Goal: Navigation & Orientation: Find specific page/section

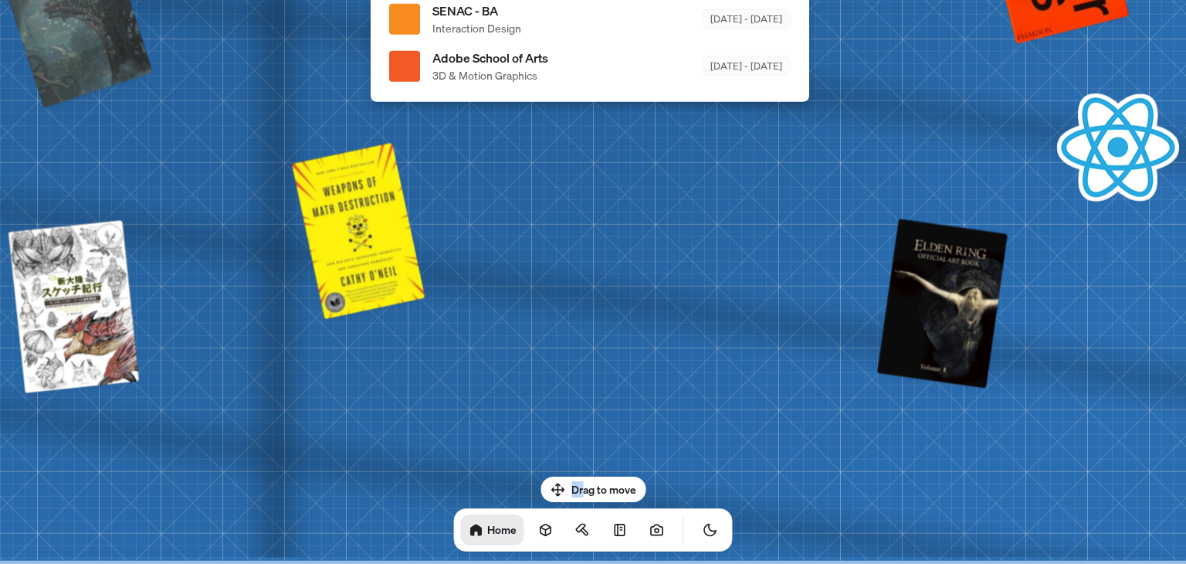
drag, startPoint x: 584, startPoint y: 479, endPoint x: 631, endPoint y: 441, distance: 60.4
click at [636, 0] on body "[PERSON_NAME] [PERSON_NAME] Design Engineer Welcome to my space on the internet…" at bounding box center [593, 0] width 1186 height 0
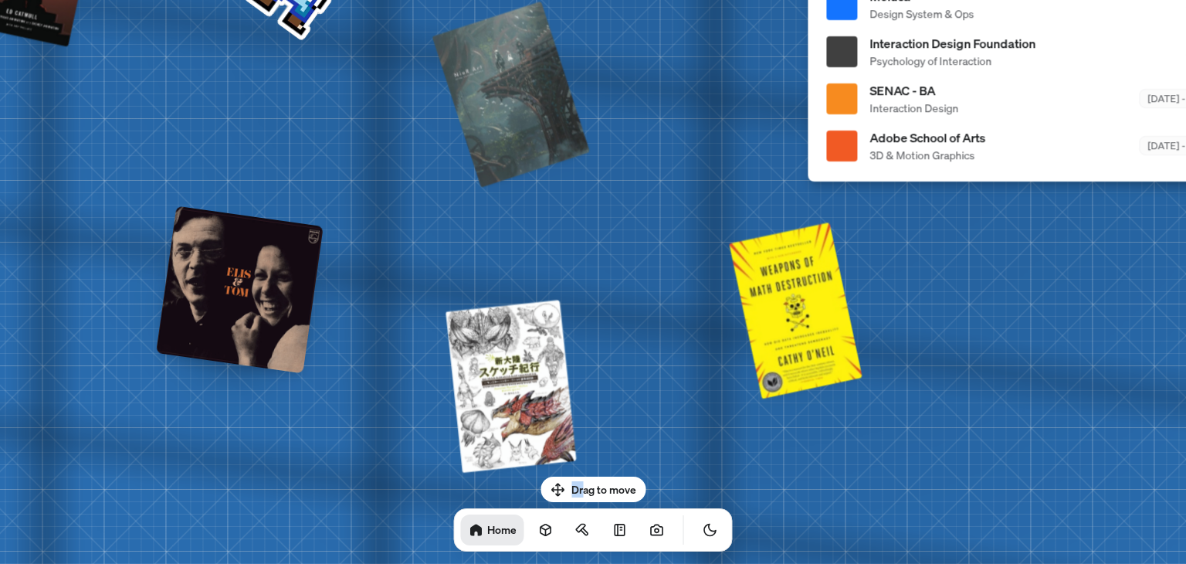
drag, startPoint x: 686, startPoint y: 375, endPoint x: 1040, endPoint y: 460, distance: 363.8
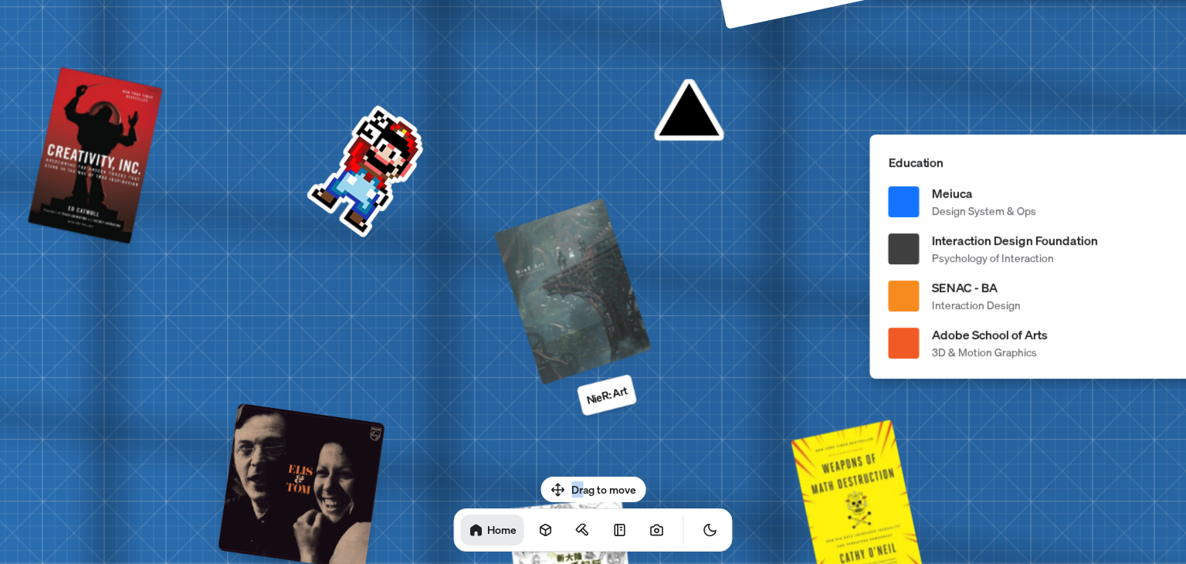
drag, startPoint x: 507, startPoint y: 174, endPoint x: 716, endPoint y: 499, distance: 386.7
click at [716, 0] on body "[PERSON_NAME] [PERSON_NAME] Design Engineer Welcome to my space on the internet…" at bounding box center [593, 0] width 1186 height 0
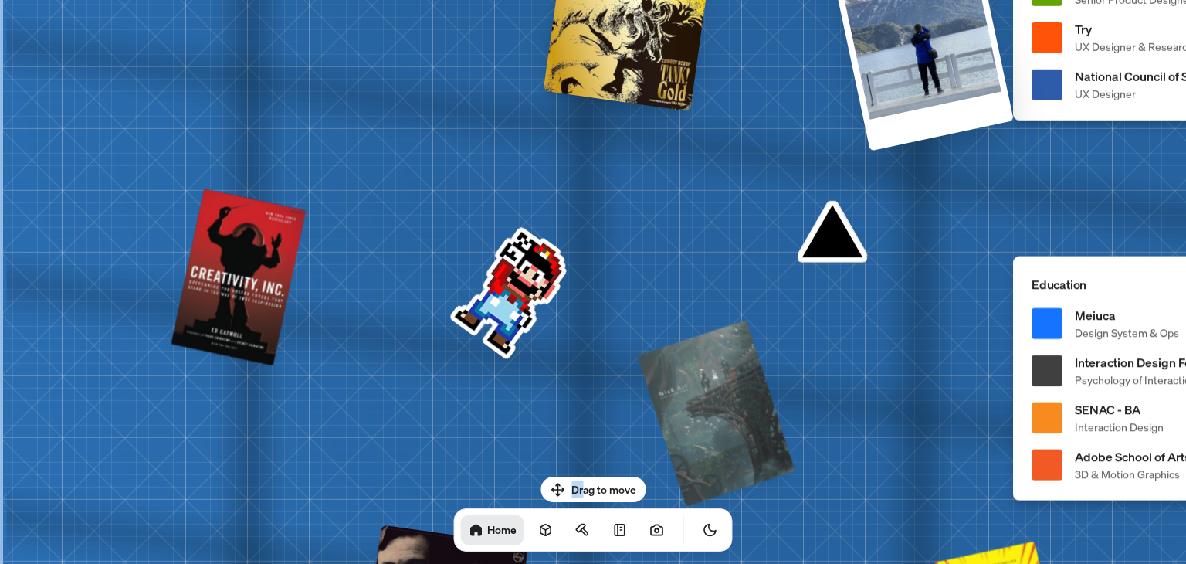
drag, startPoint x: 416, startPoint y: 155, endPoint x: 406, endPoint y: 16, distance: 139.3
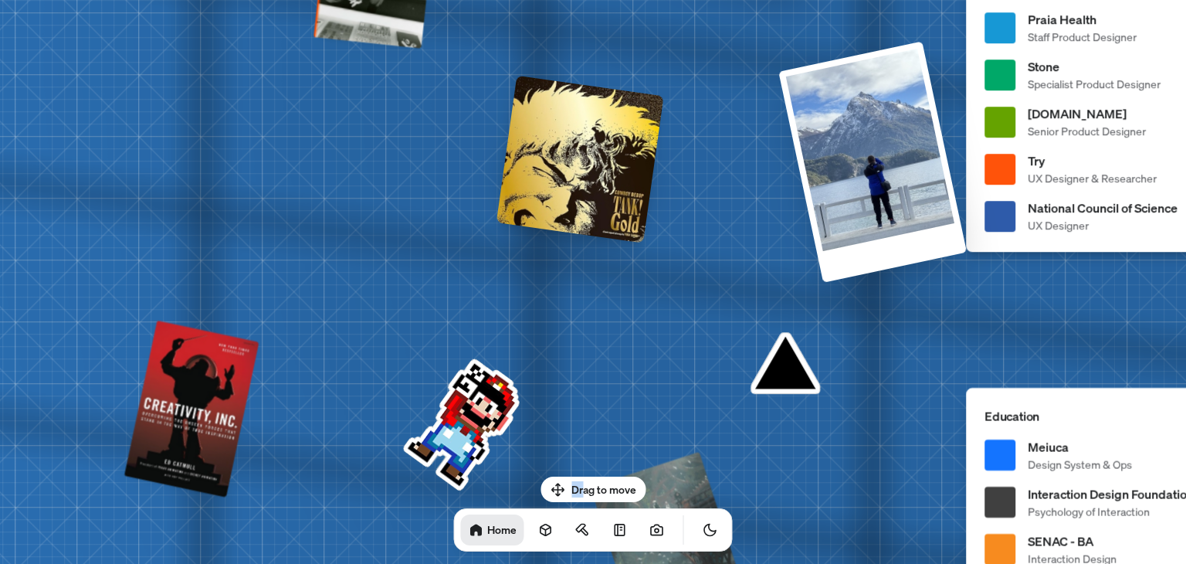
drag, startPoint x: 683, startPoint y: 265, endPoint x: 570, endPoint y: 416, distance: 188.8
click at [570, 416] on div "[PERSON_NAME] [PERSON_NAME] Design Engineer Welcome to my space on the internet…" at bounding box center [1188, 28] width 2311 height 2024
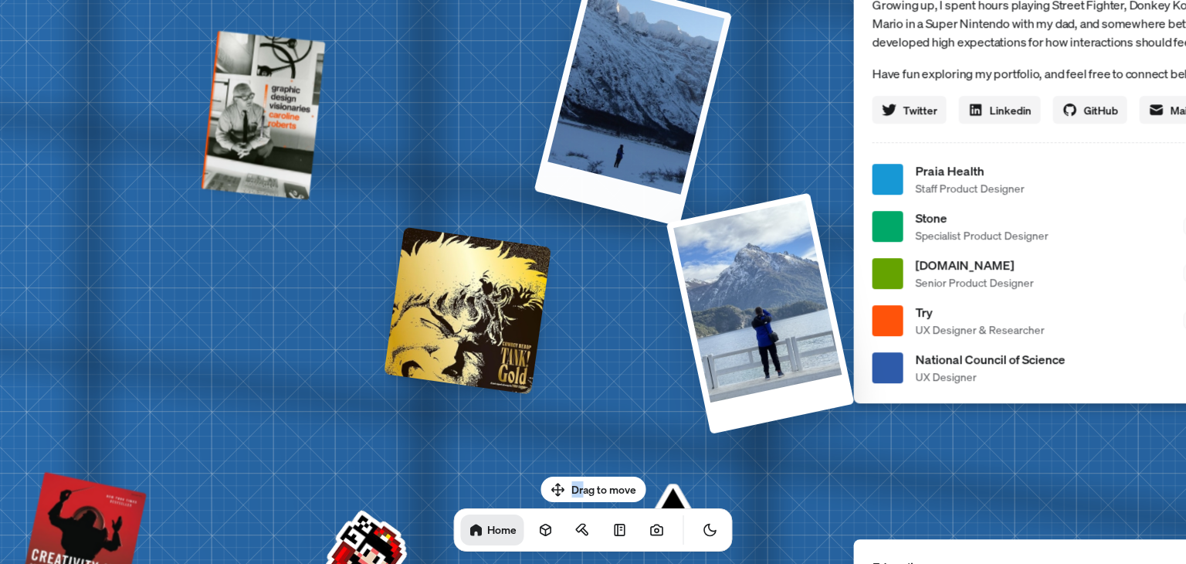
drag, startPoint x: 689, startPoint y: 109, endPoint x: 682, endPoint y: 501, distance: 391.7
click at [682, 0] on body "[PERSON_NAME] [PERSON_NAME] Design Engineer Welcome to my space on the internet…" at bounding box center [593, 0] width 1186 height 0
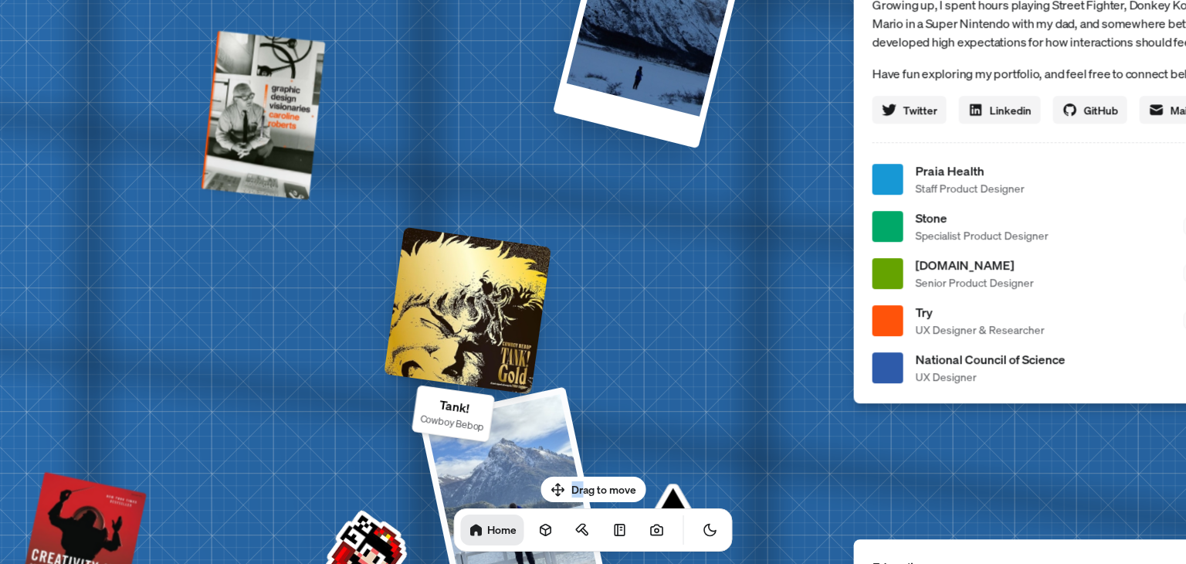
drag, startPoint x: 708, startPoint y: 233, endPoint x: 426, endPoint y: 375, distance: 314.7
click at [426, 375] on div "[PERSON_NAME] [PERSON_NAME] Design Engineer Welcome to my space on the internet…" at bounding box center [1076, 179] width 2311 height 2024
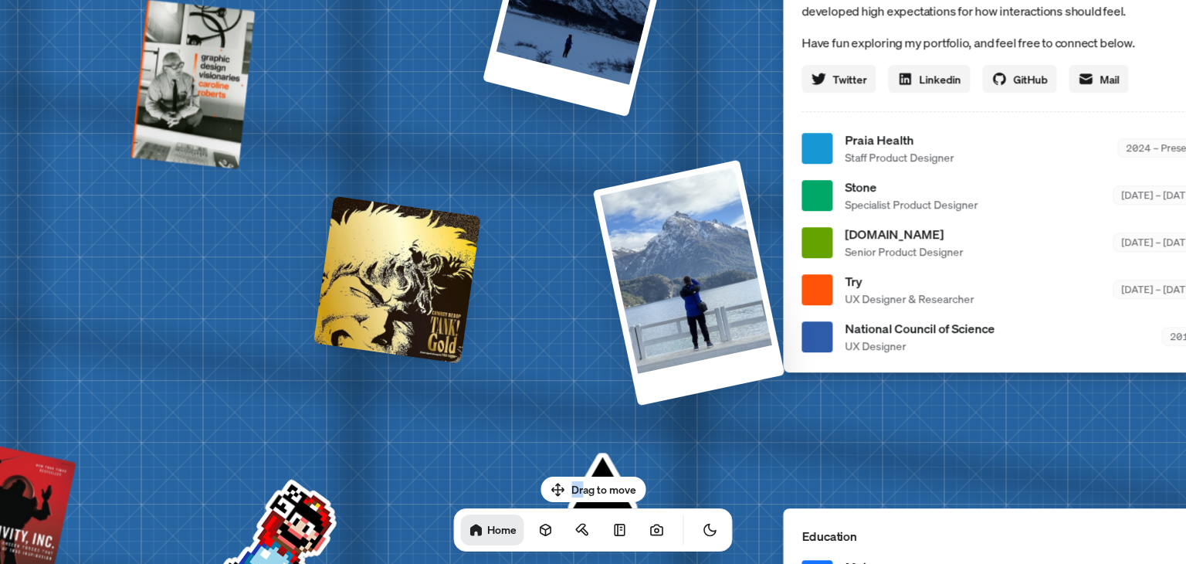
drag, startPoint x: 413, startPoint y: 279, endPoint x: 343, endPoint y: 248, distance: 76.8
click at [343, 248] on div at bounding box center [398, 280] width 168 height 168
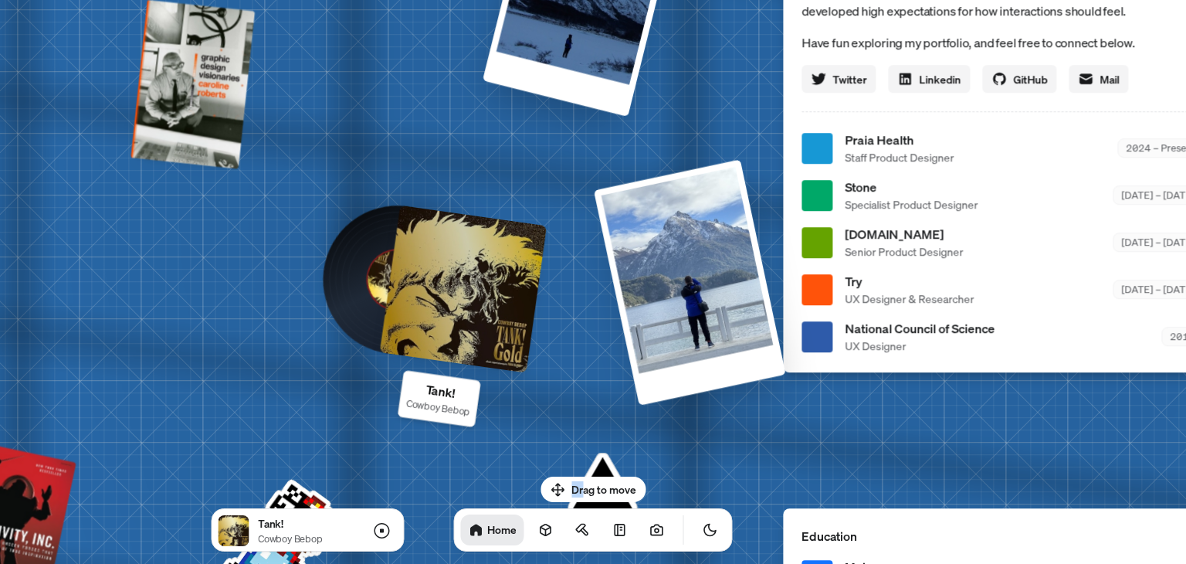
click at [456, 304] on div at bounding box center [464, 289] width 168 height 168
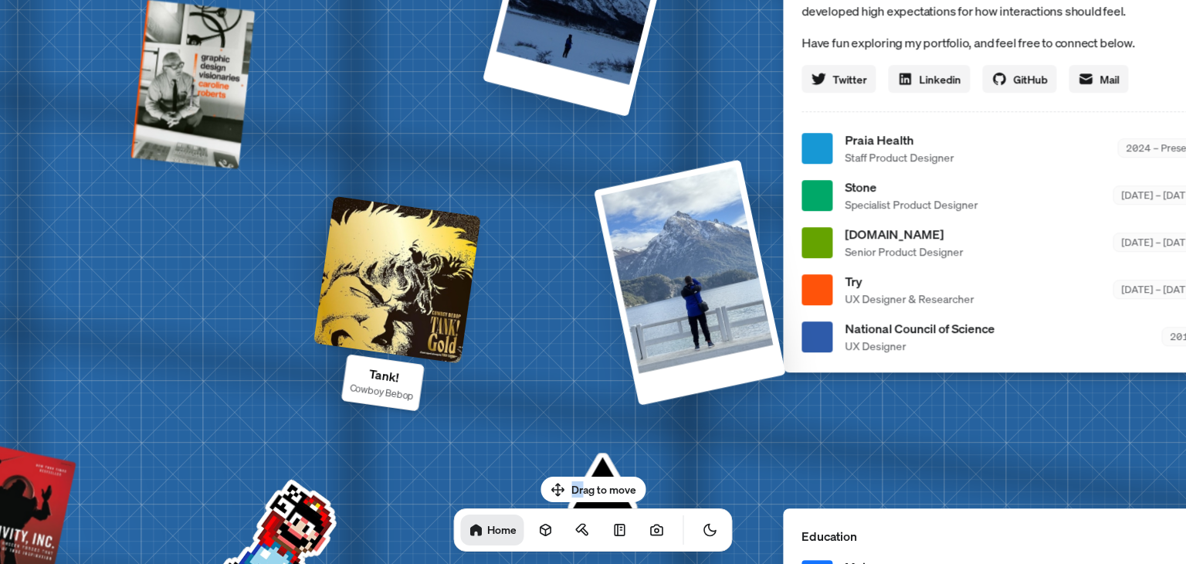
click at [409, 277] on div at bounding box center [398, 280] width 168 height 168
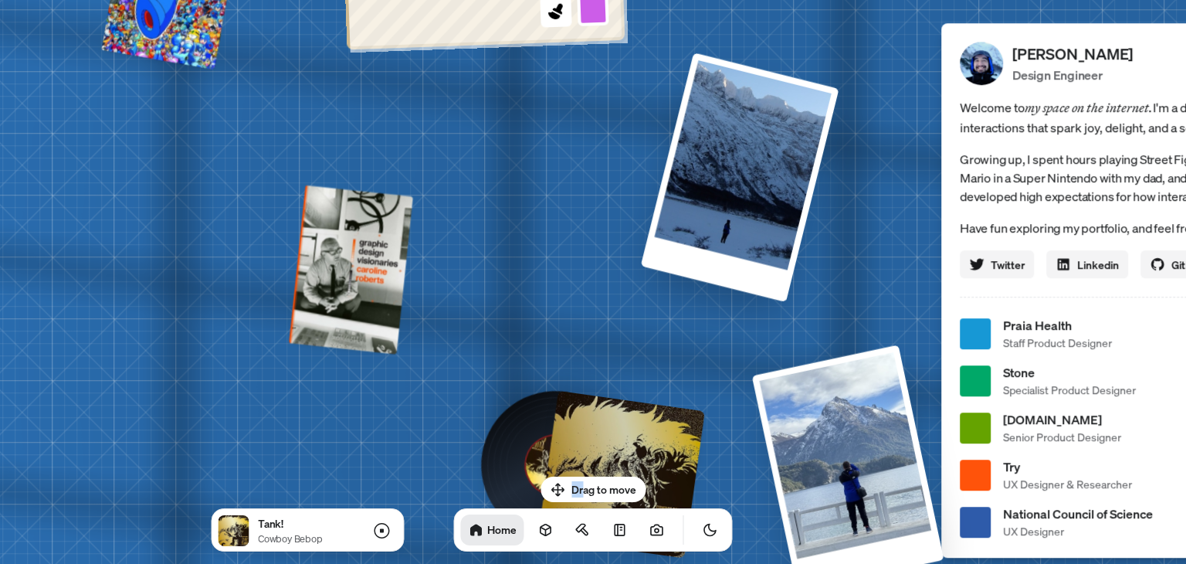
drag, startPoint x: 377, startPoint y: 109, endPoint x: 577, endPoint y: 393, distance: 347.6
click at [577, 393] on div "[PERSON_NAME] [PERSON_NAME] Design Engineer Welcome to my space on the internet…" at bounding box center [1163, 334] width 2311 height 2024
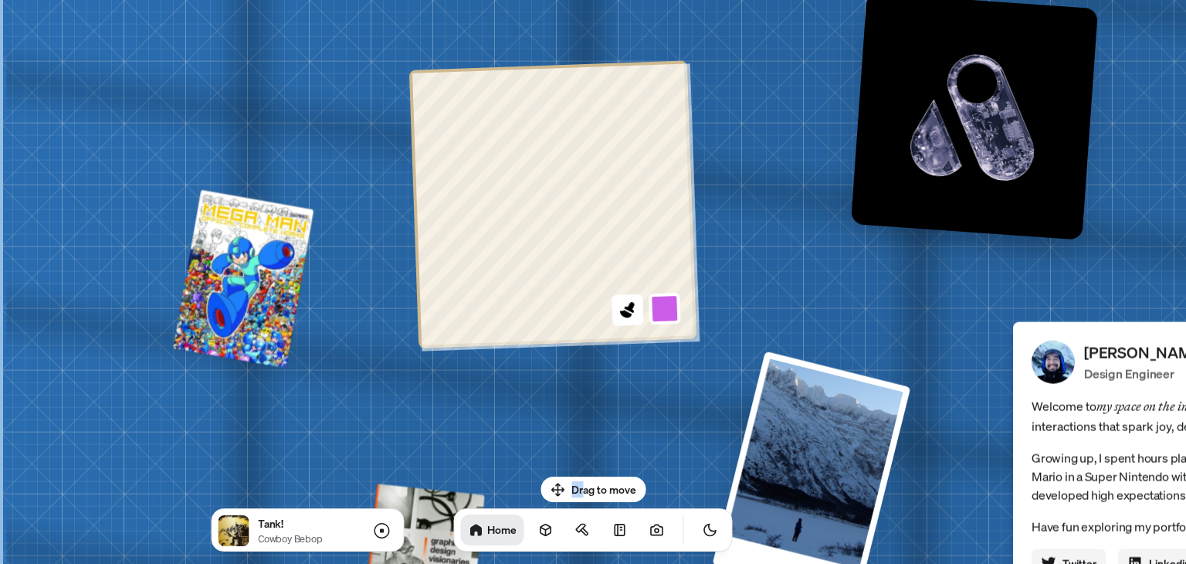
drag, startPoint x: 453, startPoint y: 223, endPoint x: 557, endPoint y: 425, distance: 226.6
click at [640, 305] on button at bounding box center [628, 311] width 36 height 36
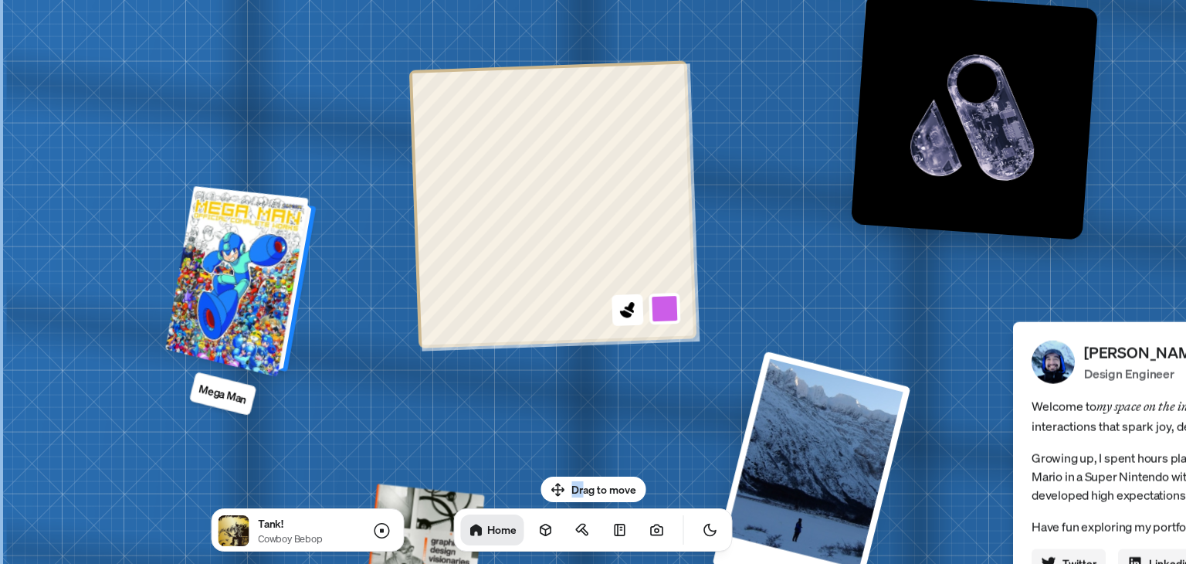
click at [234, 279] on div at bounding box center [249, 284] width 134 height 178
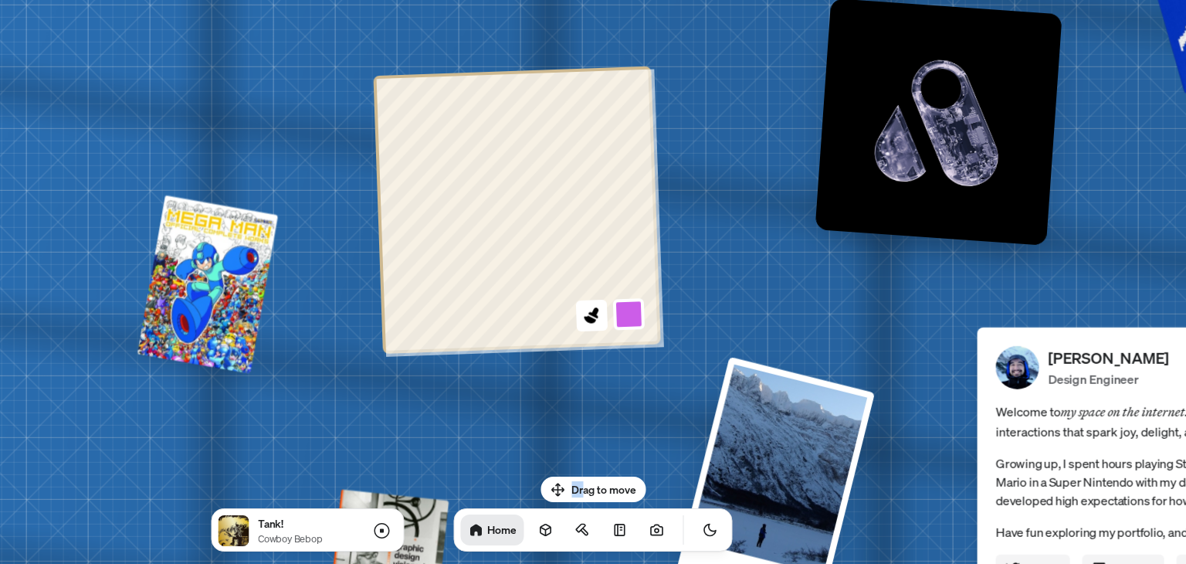
drag, startPoint x: 850, startPoint y: 217, endPoint x: 395, endPoint y: 341, distance: 471.4
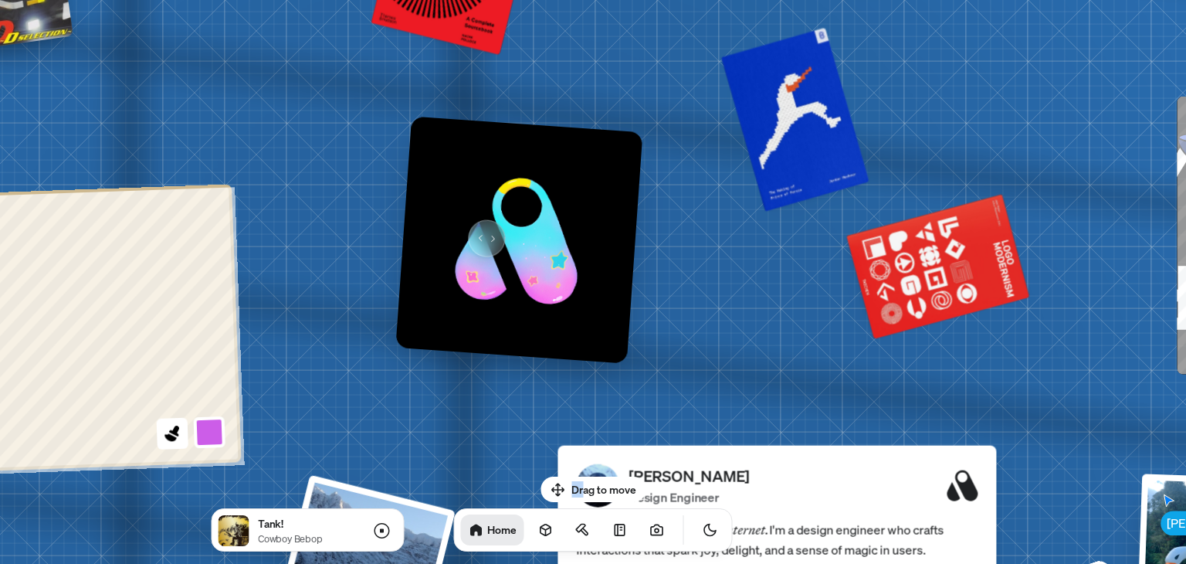
click at [479, 232] on img at bounding box center [518, 240] width 247 height 247
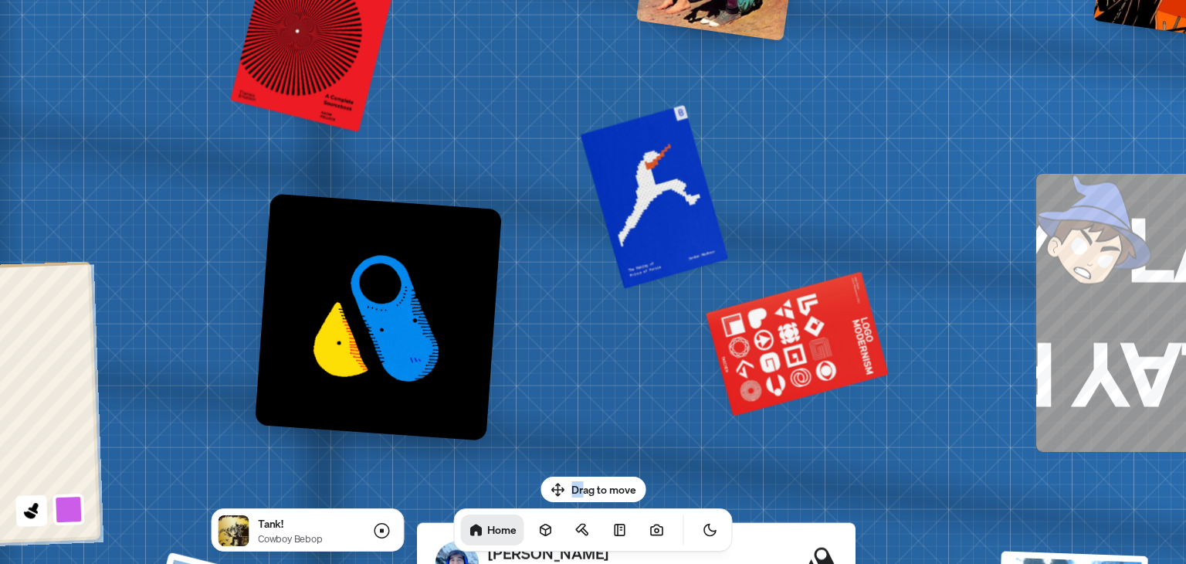
drag, startPoint x: 707, startPoint y: 183, endPoint x: 827, endPoint y: 406, distance: 253.0
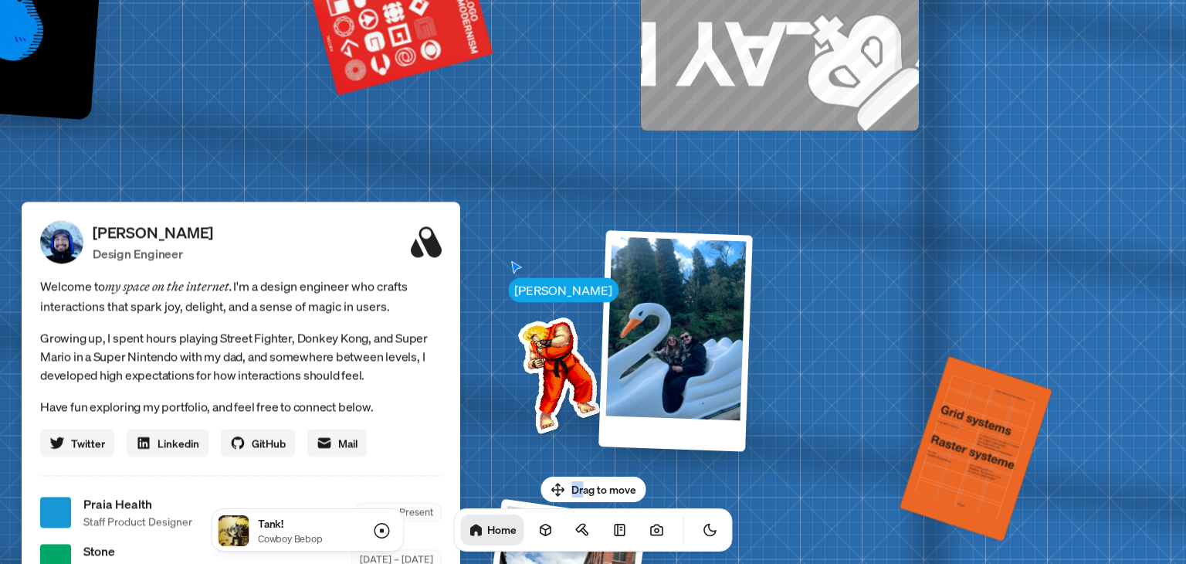
drag, startPoint x: 887, startPoint y: 450, endPoint x: 491, endPoint y: 127, distance: 510.6
click at [491, 127] on div "[PERSON_NAME] [PERSON_NAME] Design Engineer Welcome to my space on the internet…" at bounding box center [244, 512] width 2311 height 2024
click at [579, 260] on div "[PERSON_NAME] [PERSON_NAME] Design Engineer Welcome to my space on the internet…" at bounding box center [244, 512] width 2311 height 2024
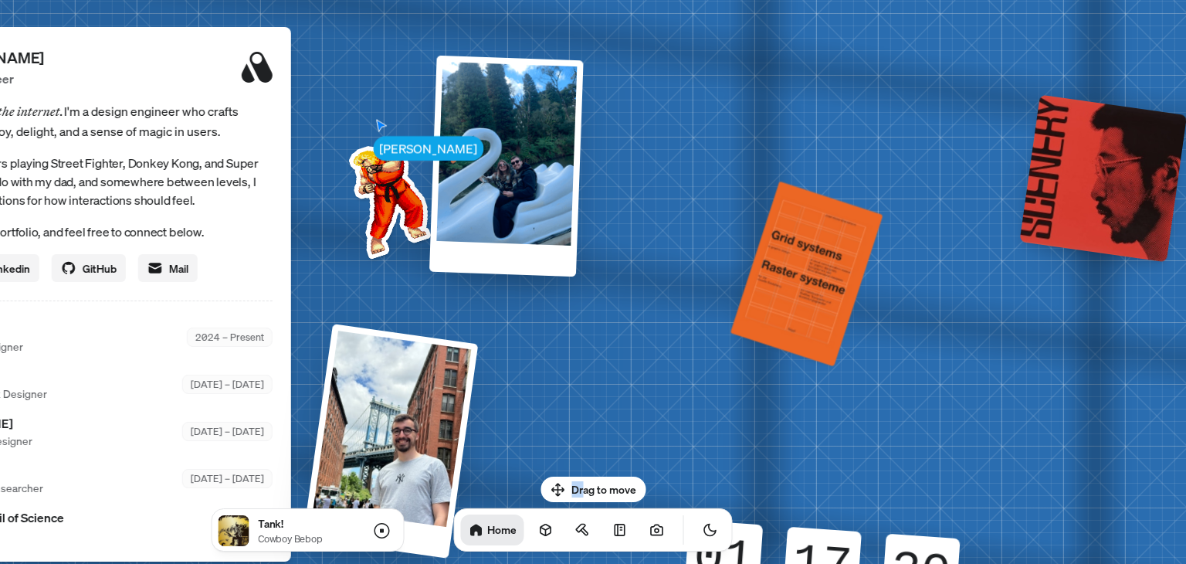
drag, startPoint x: 683, startPoint y: 276, endPoint x: 570, endPoint y: 184, distance: 145.5
click at [570, 184] on div "[PERSON_NAME] [PERSON_NAME] Design Engineer Welcome to my space on the internet…" at bounding box center [74, 338] width 2311 height 2024
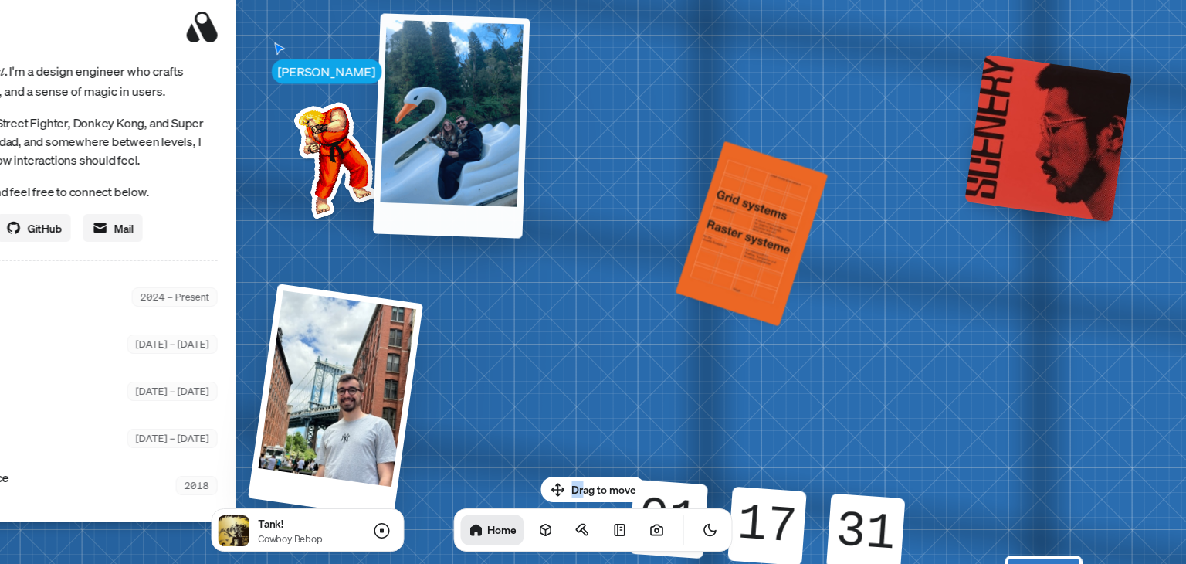
click at [476, 154] on div at bounding box center [451, 125] width 157 height 225
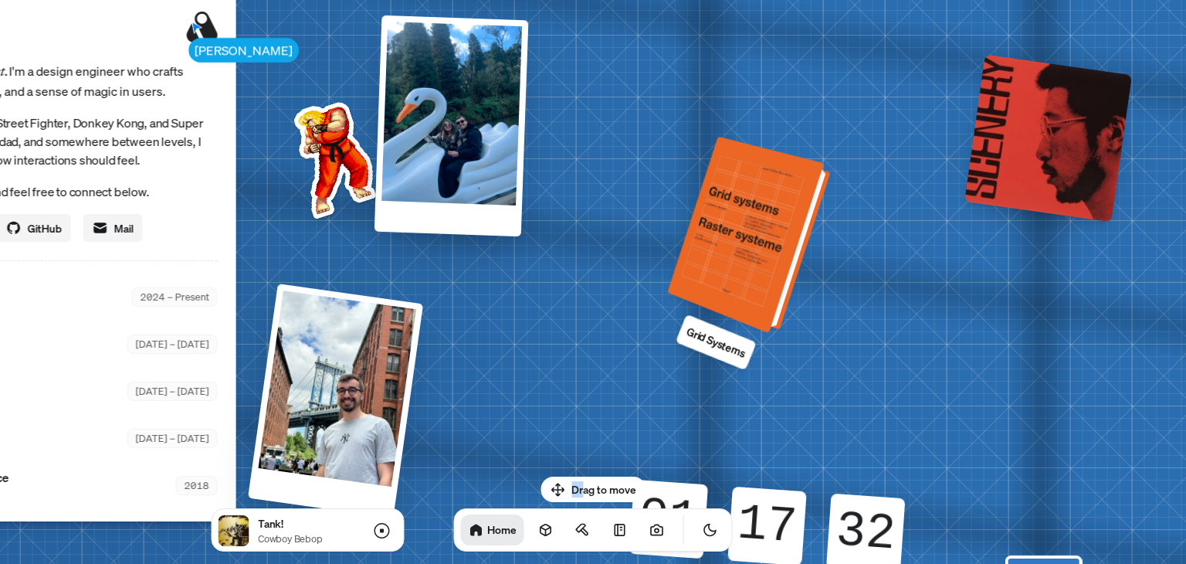
click at [727, 236] on div at bounding box center [757, 238] width 147 height 183
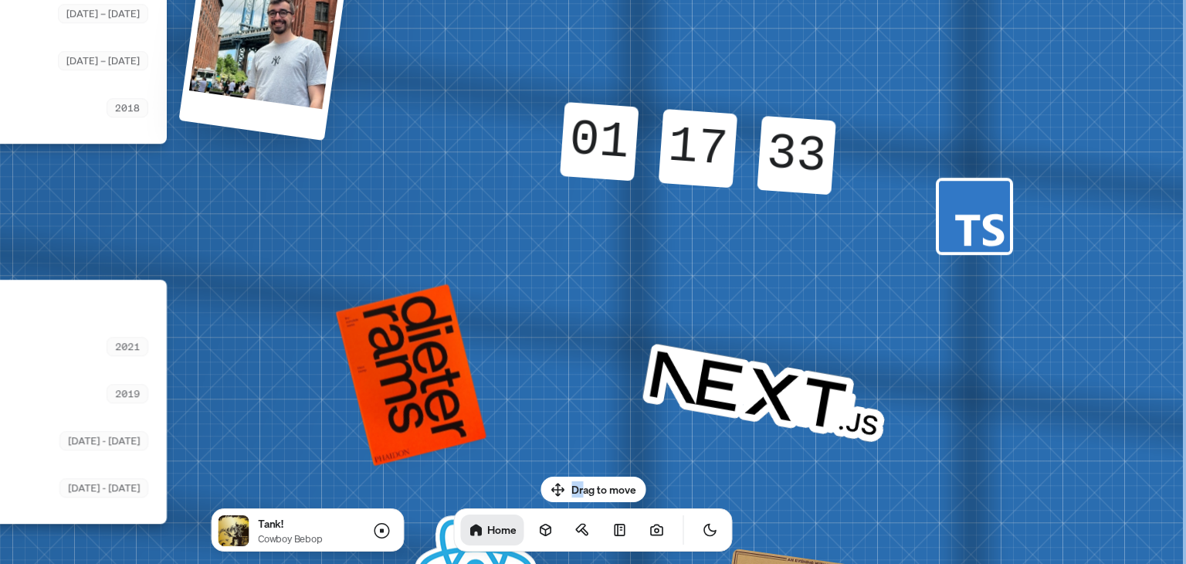
drag, startPoint x: 911, startPoint y: 406, endPoint x: 718, endPoint y: 29, distance: 423.5
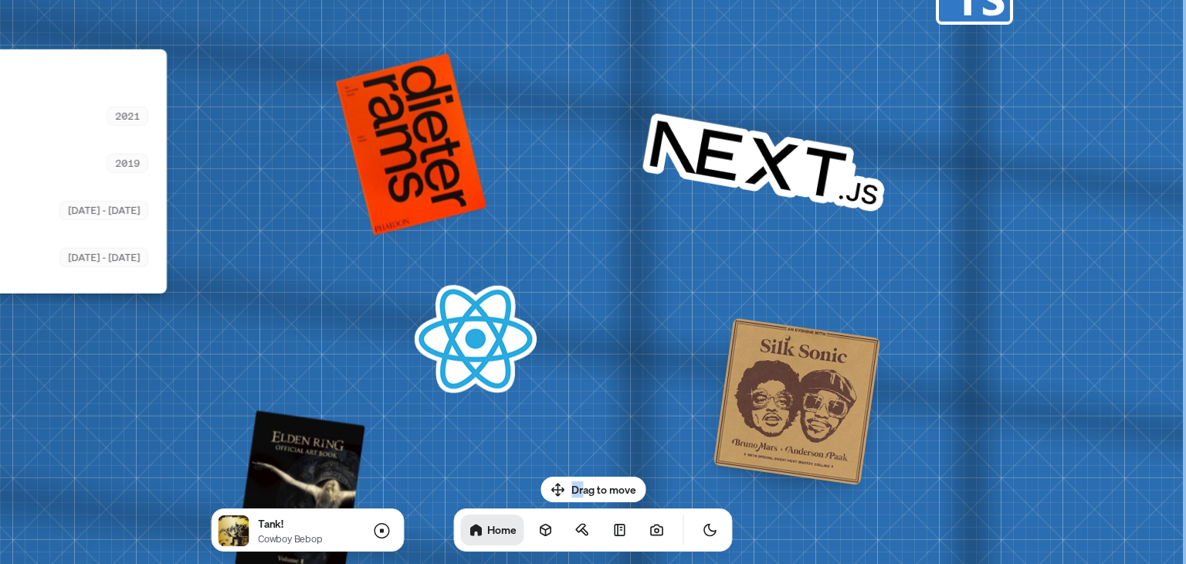
drag, startPoint x: 623, startPoint y: 281, endPoint x: 253, endPoint y: 13, distance: 456.2
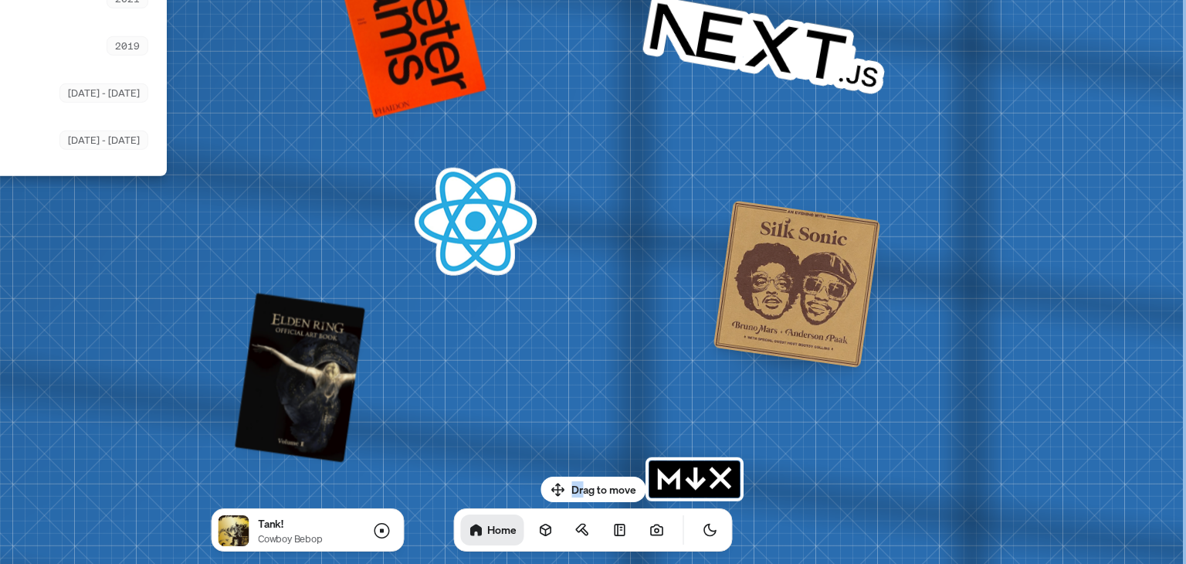
click at [794, 313] on div at bounding box center [798, 284] width 168 height 168
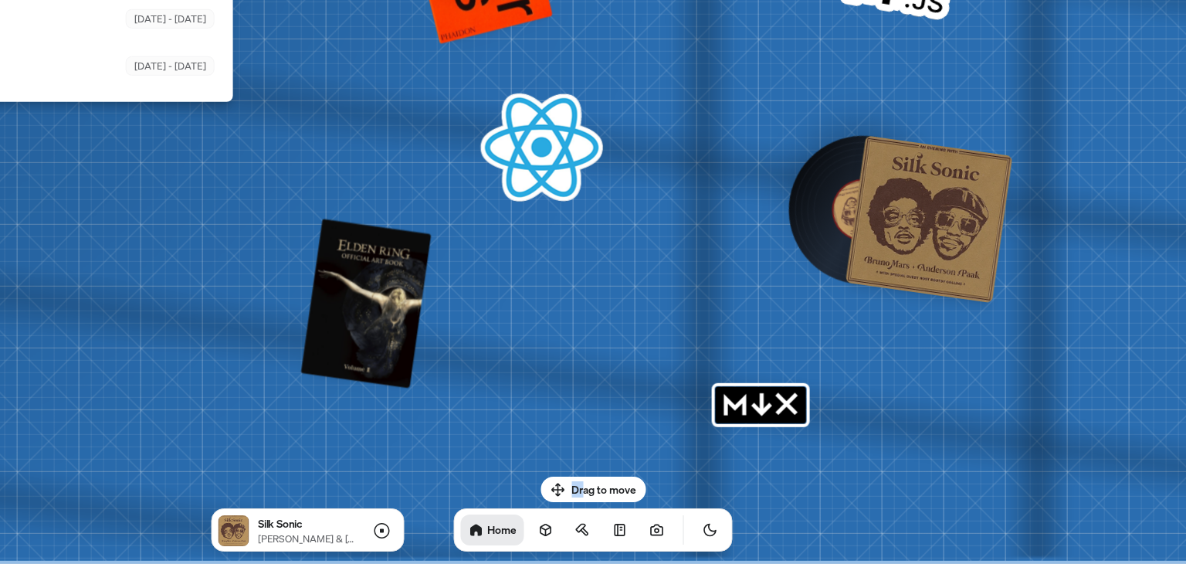
drag, startPoint x: 497, startPoint y: 352, endPoint x: 562, endPoint y: 192, distance: 173.6
click at [779, 409] on icon "MDX" at bounding box center [786, 403] width 19 height 19
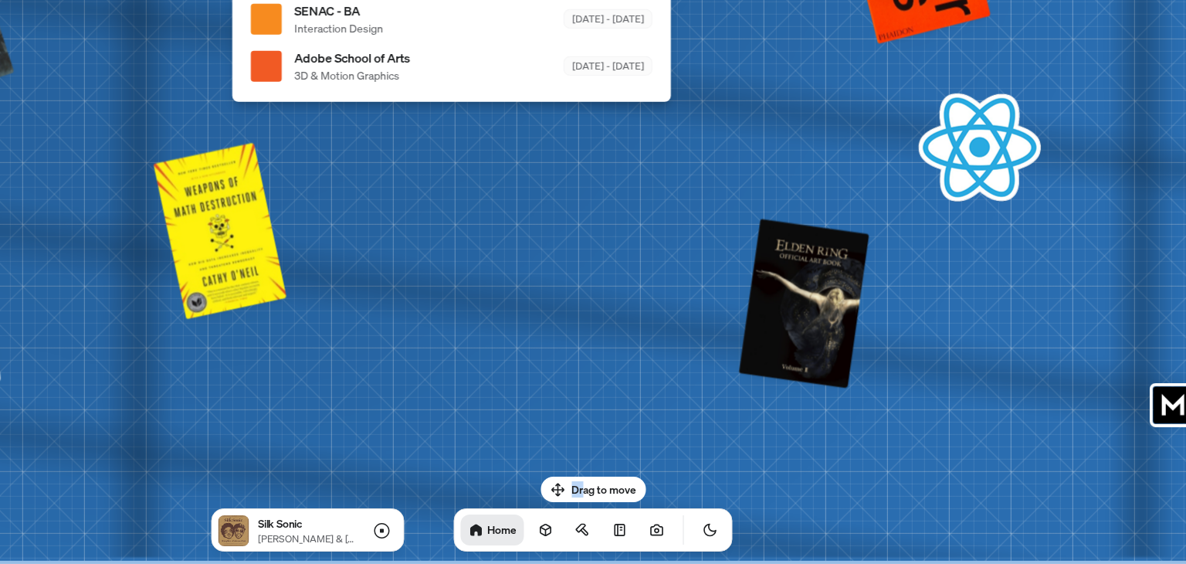
drag, startPoint x: 573, startPoint y: 359, endPoint x: 911, endPoint y: 294, distance: 344.5
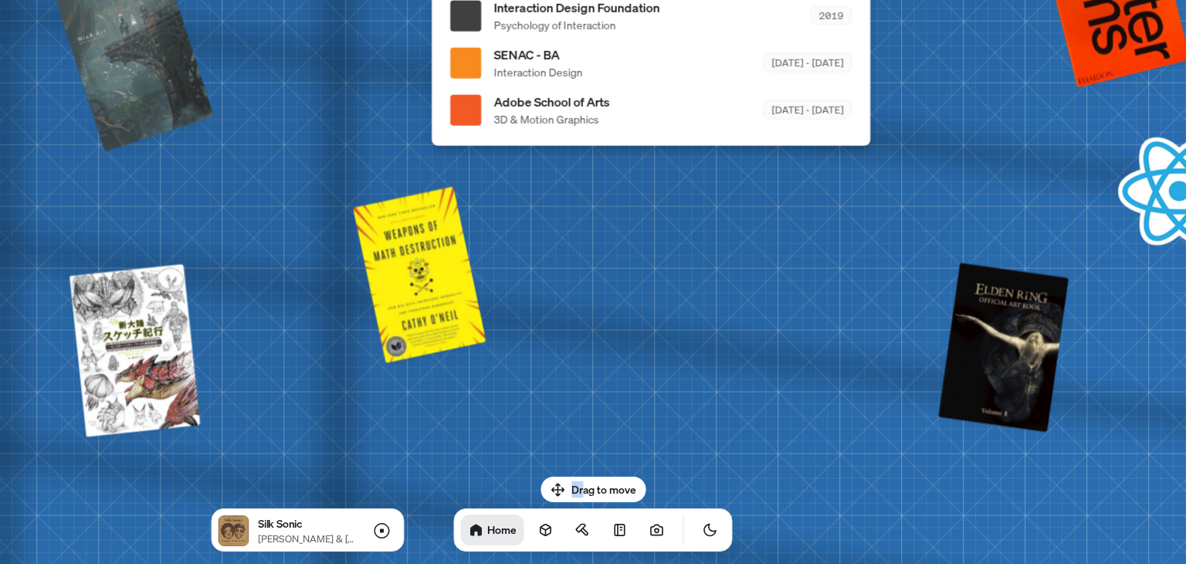
drag, startPoint x: 491, startPoint y: 359, endPoint x: 670, endPoint y: 399, distance: 183.6
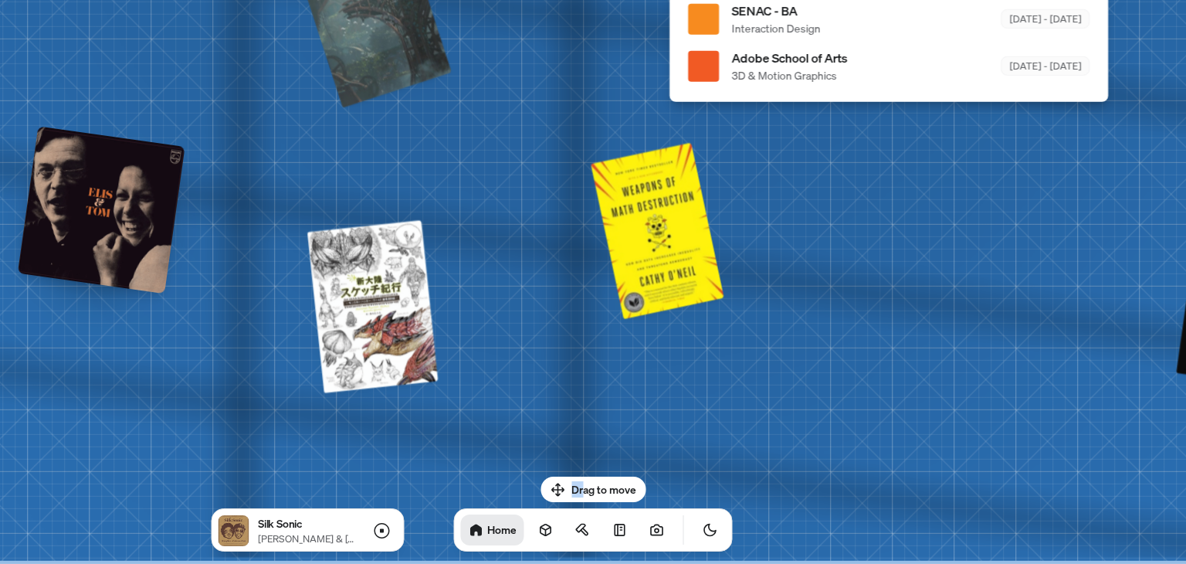
drag, startPoint x: 157, startPoint y: 272, endPoint x: 441, endPoint y: 155, distance: 307.2
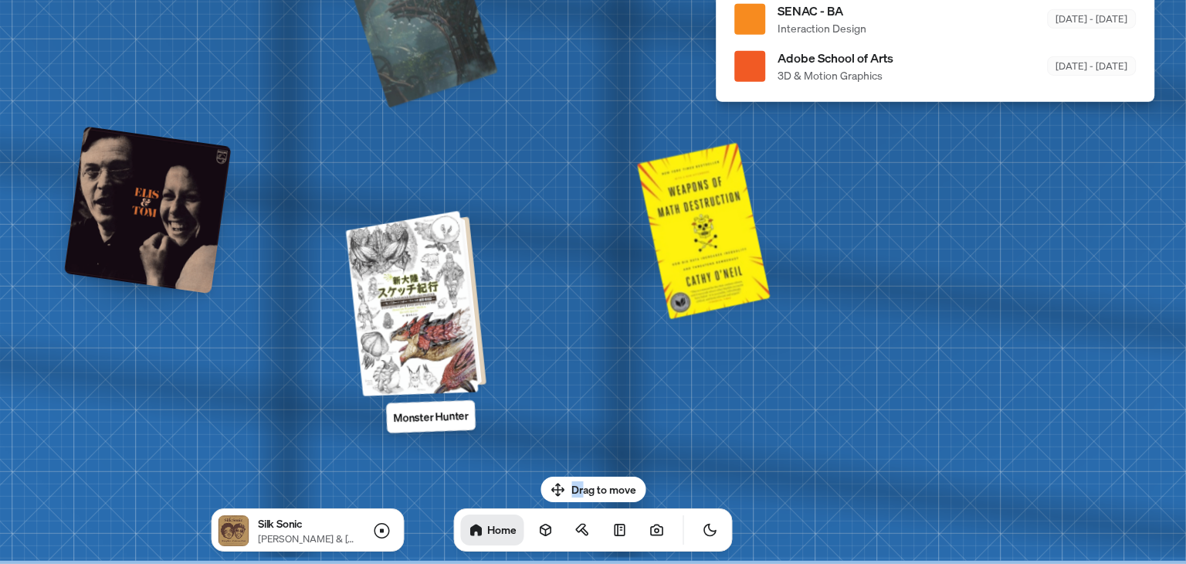
click at [396, 321] on div at bounding box center [424, 302] width 124 height 172
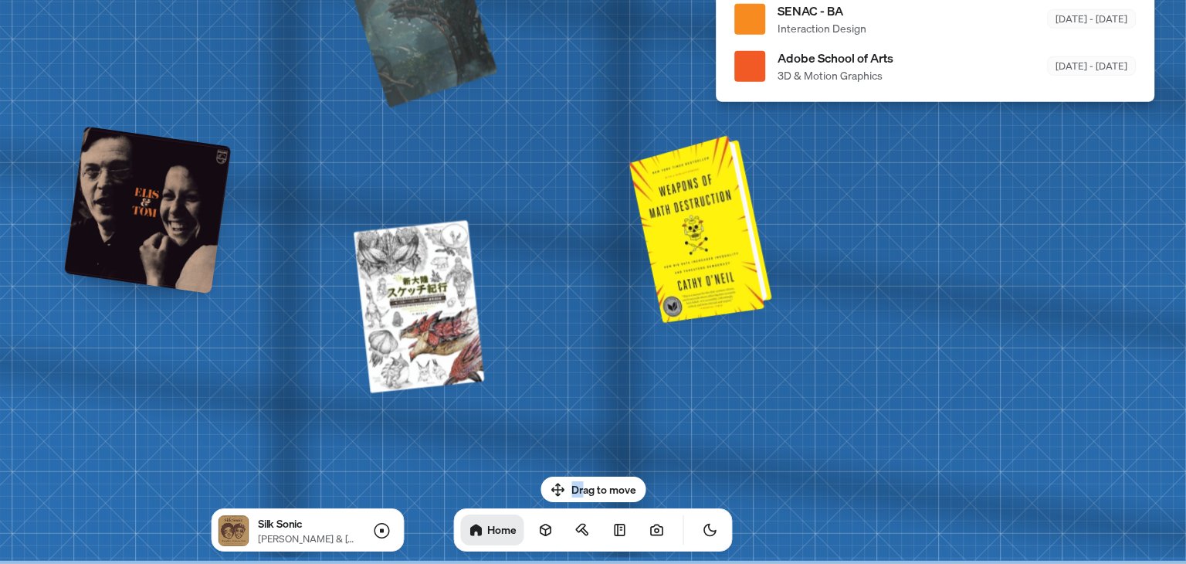
click at [674, 229] on div at bounding box center [709, 227] width 127 height 174
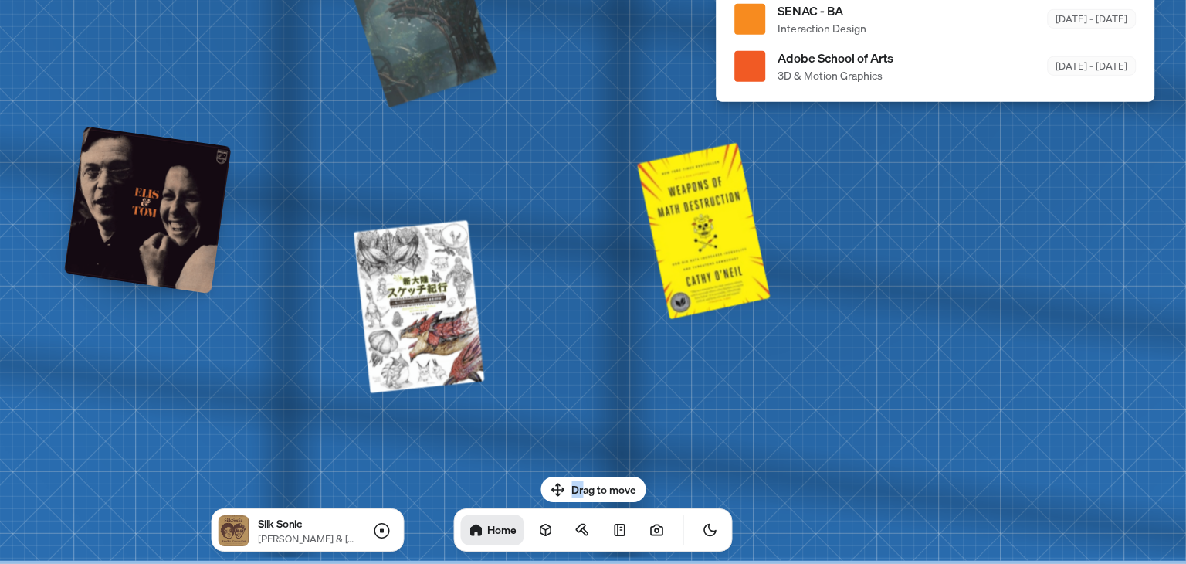
click at [149, 208] on div at bounding box center [148, 210] width 168 height 168
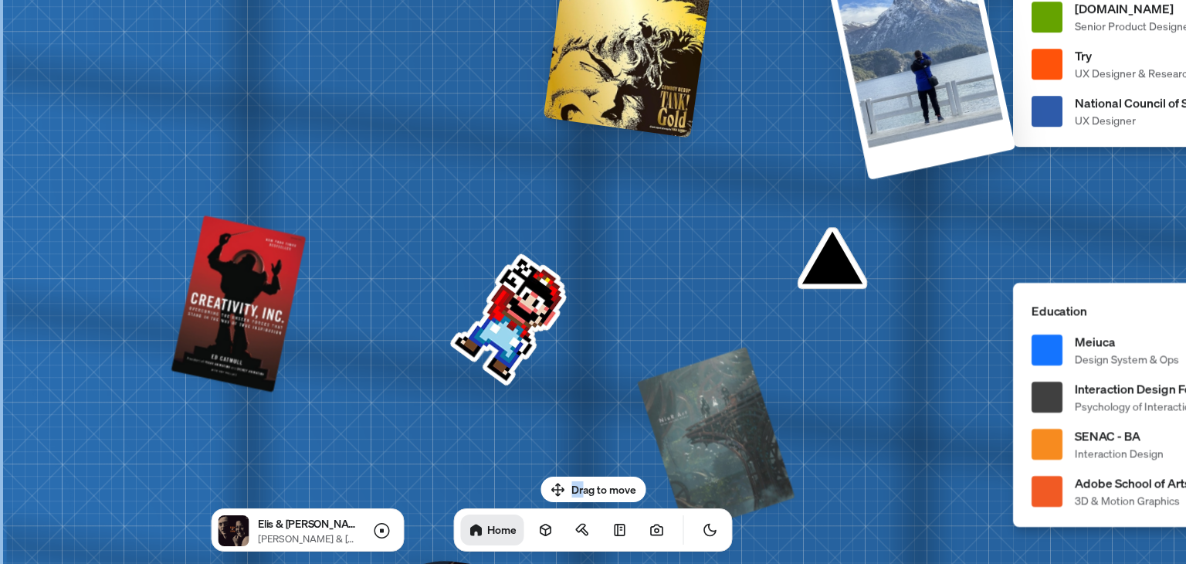
drag, startPoint x: 477, startPoint y: 317, endPoint x: 600, endPoint y: 501, distance: 222.1
click at [600, 0] on body "[PERSON_NAME] [PERSON_NAME] Design Engineer Welcome to my space on the internet…" at bounding box center [593, 0] width 1186 height 0
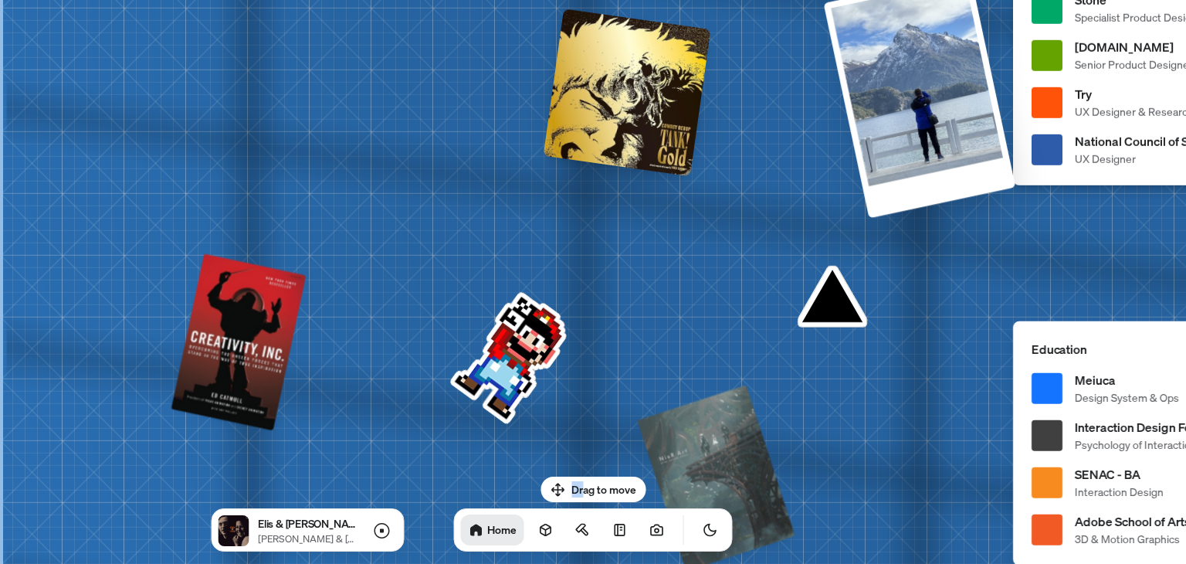
drag, startPoint x: 429, startPoint y: 189, endPoint x: 648, endPoint y: 215, distance: 220.1
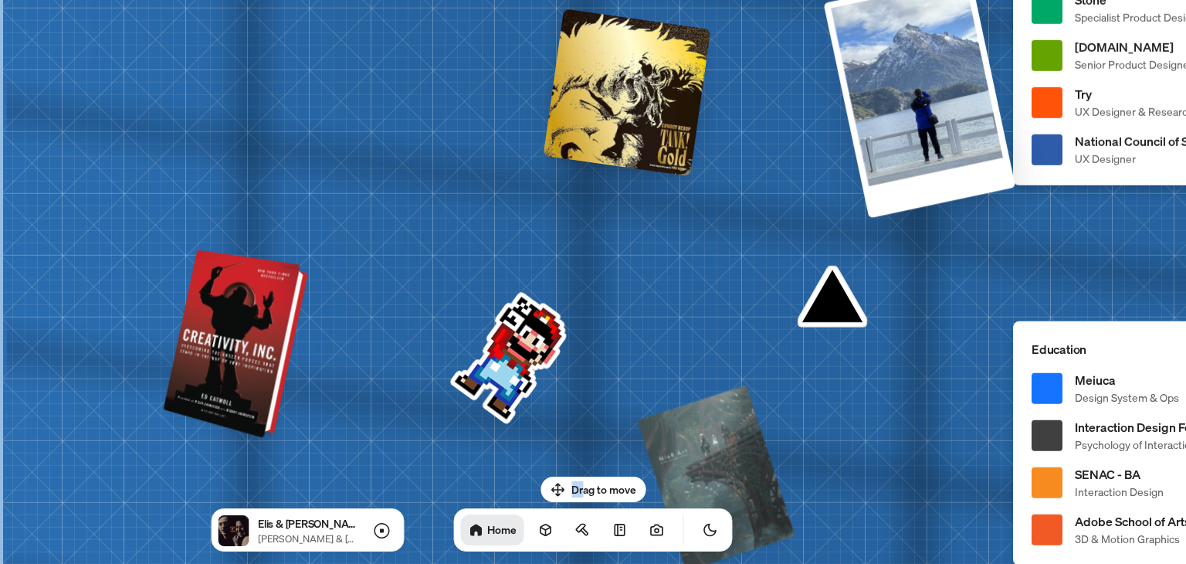
click at [223, 327] on div at bounding box center [244, 346] width 128 height 175
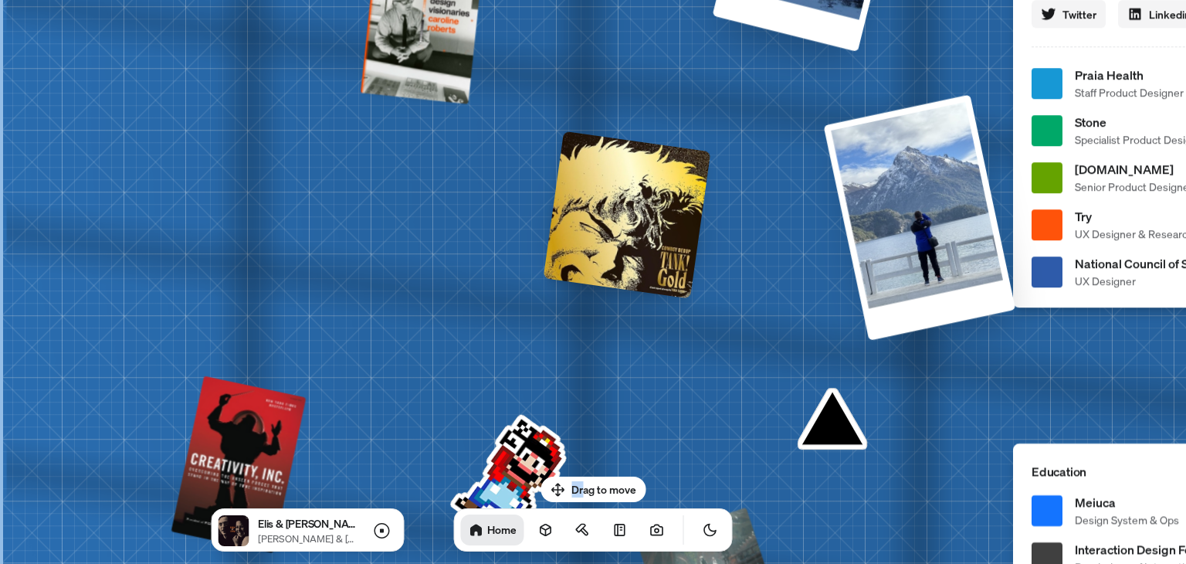
drag, startPoint x: 382, startPoint y: 168, endPoint x: 422, endPoint y: 461, distance: 295.6
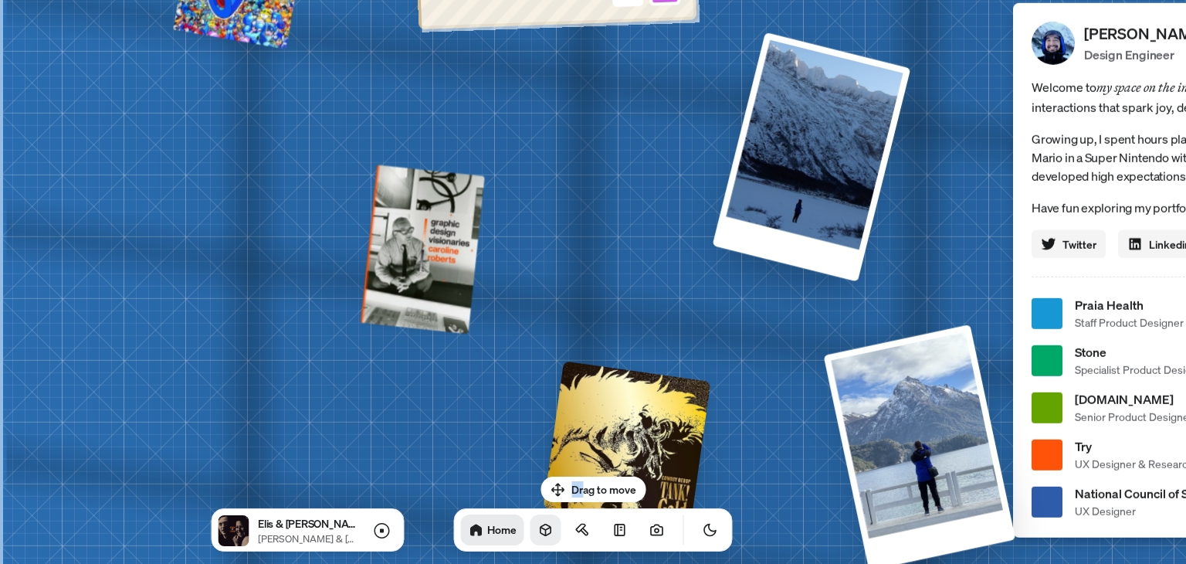
click at [538, 526] on icon at bounding box center [545, 529] width 15 height 15
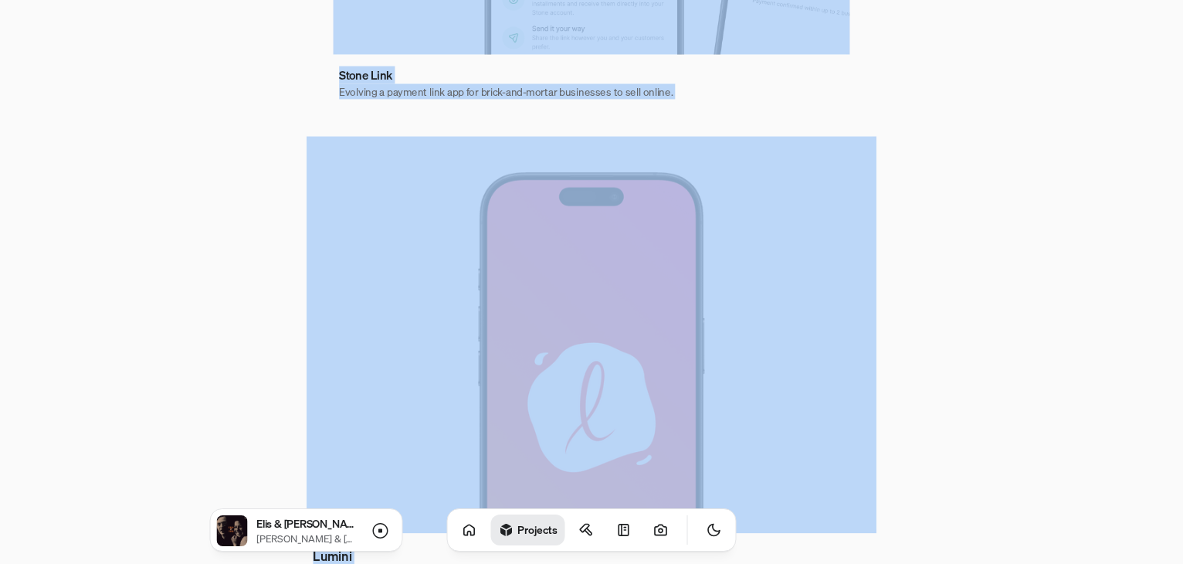
scroll to position [1029, 0]
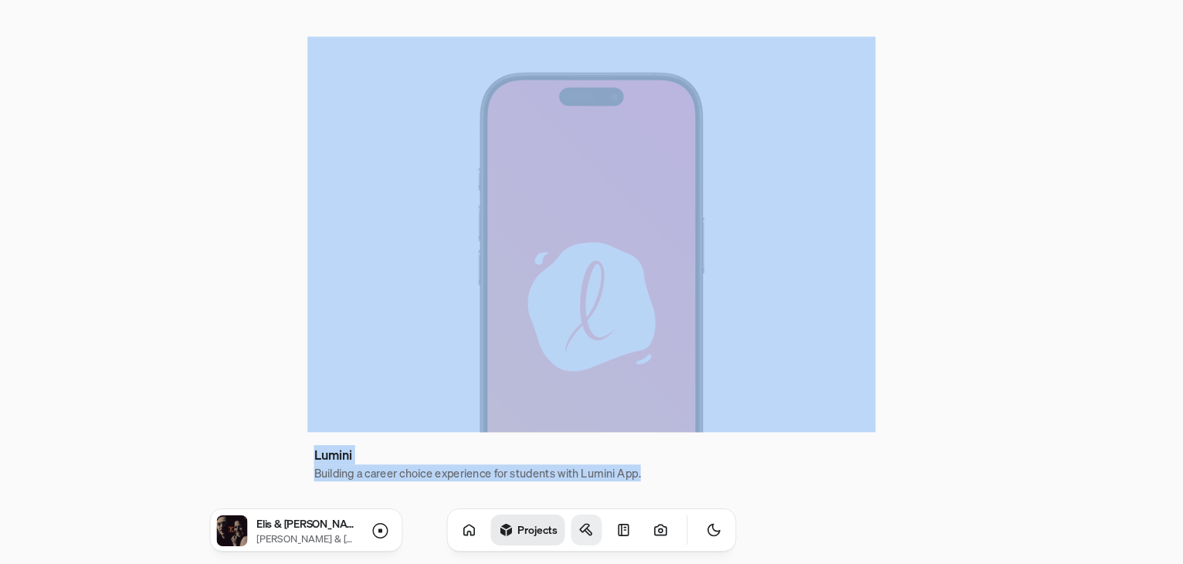
click at [578, 532] on link at bounding box center [587, 529] width 31 height 31
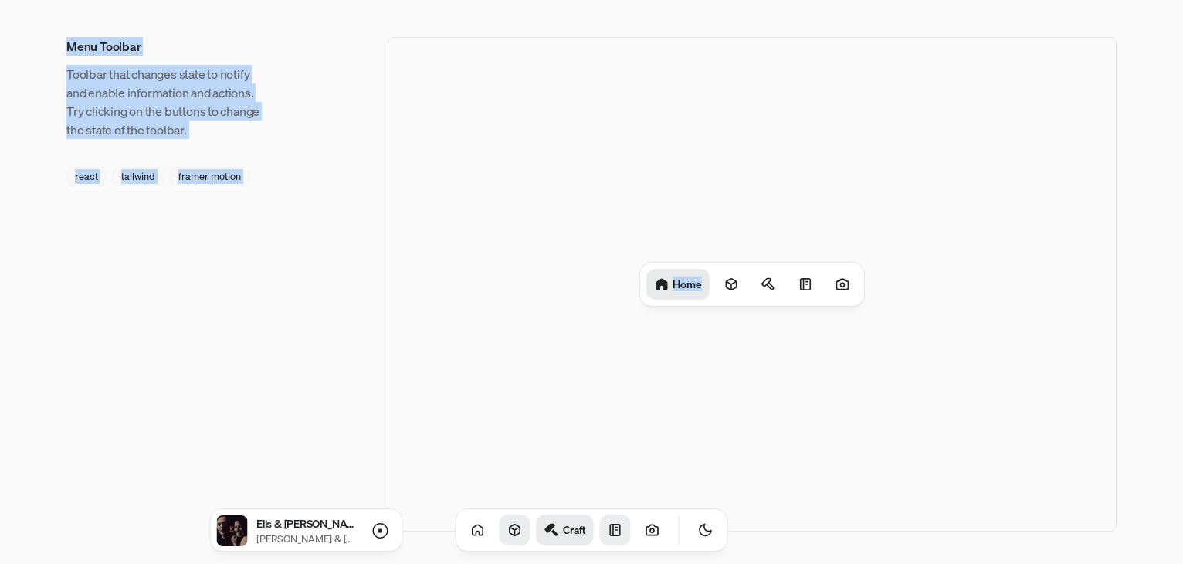
click at [605, 528] on link at bounding box center [615, 529] width 31 height 31
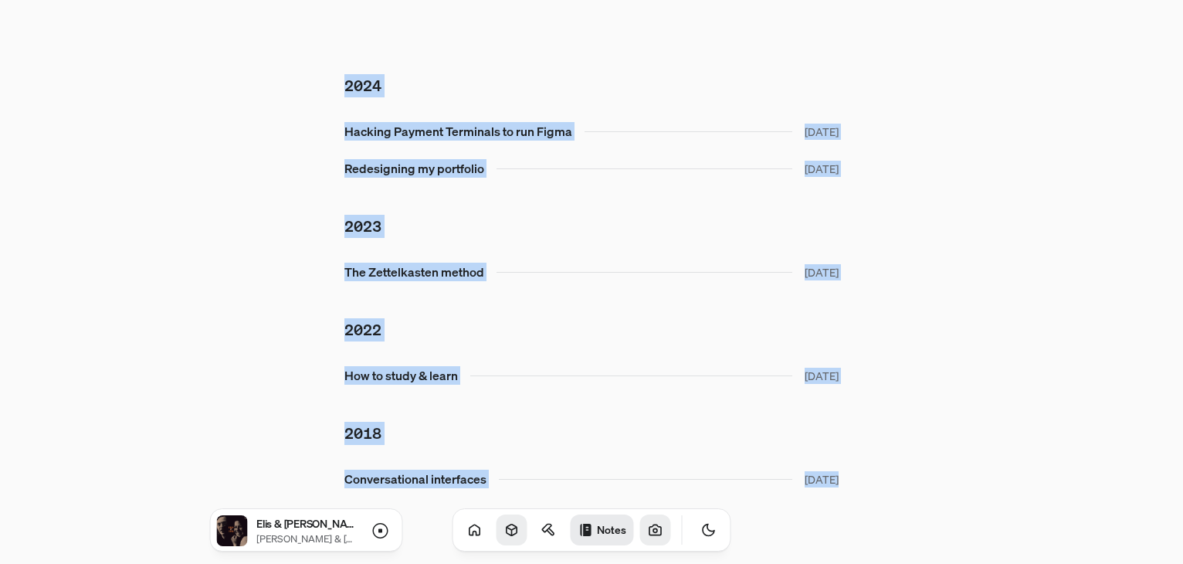
click at [648, 524] on icon at bounding box center [655, 529] width 15 height 15
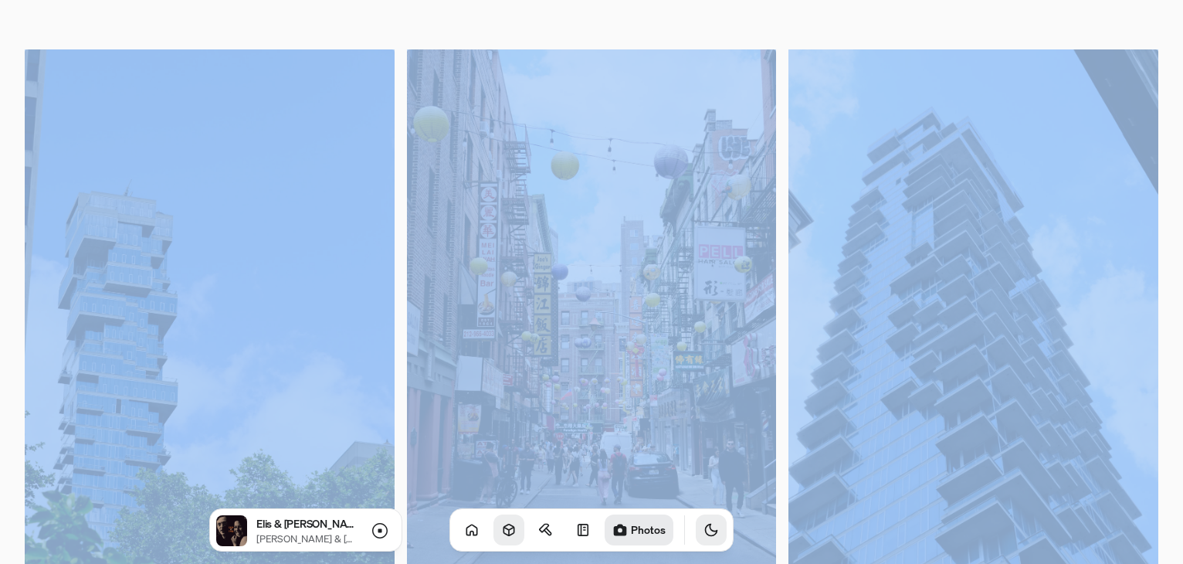
click at [696, 537] on button "Toggle Theme" at bounding box center [711, 529] width 31 height 31
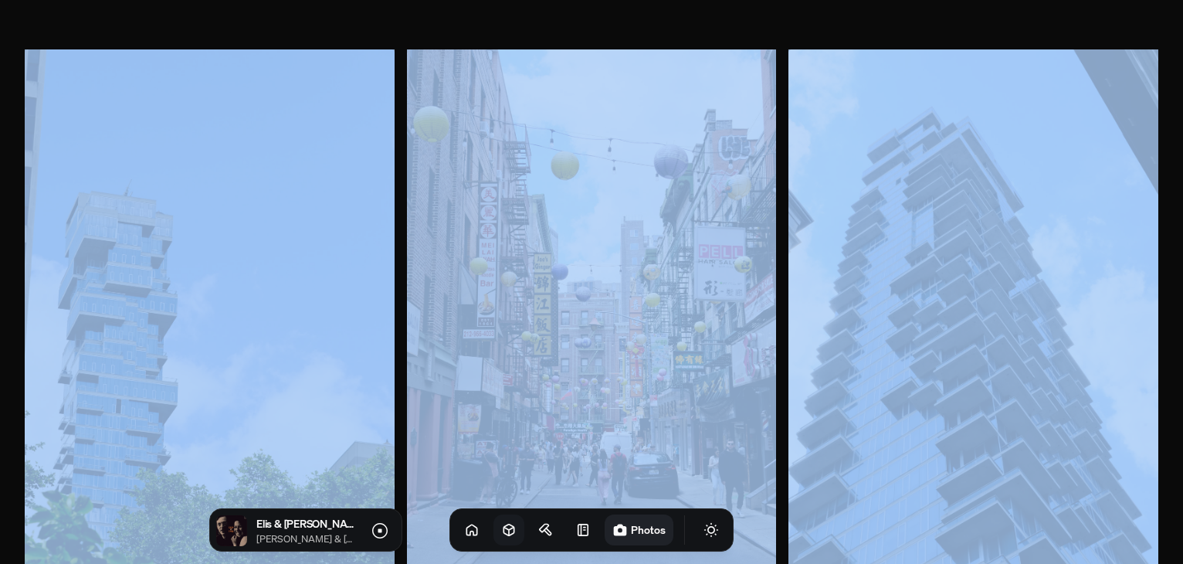
click at [0, 0] on button "Toggle Audio" at bounding box center [0, 0] width 0 height 0
click at [0, 0] on icon "Toggle Audio" at bounding box center [0, 0] width 0 height 0
click at [463, 524] on link at bounding box center [471, 529] width 31 height 31
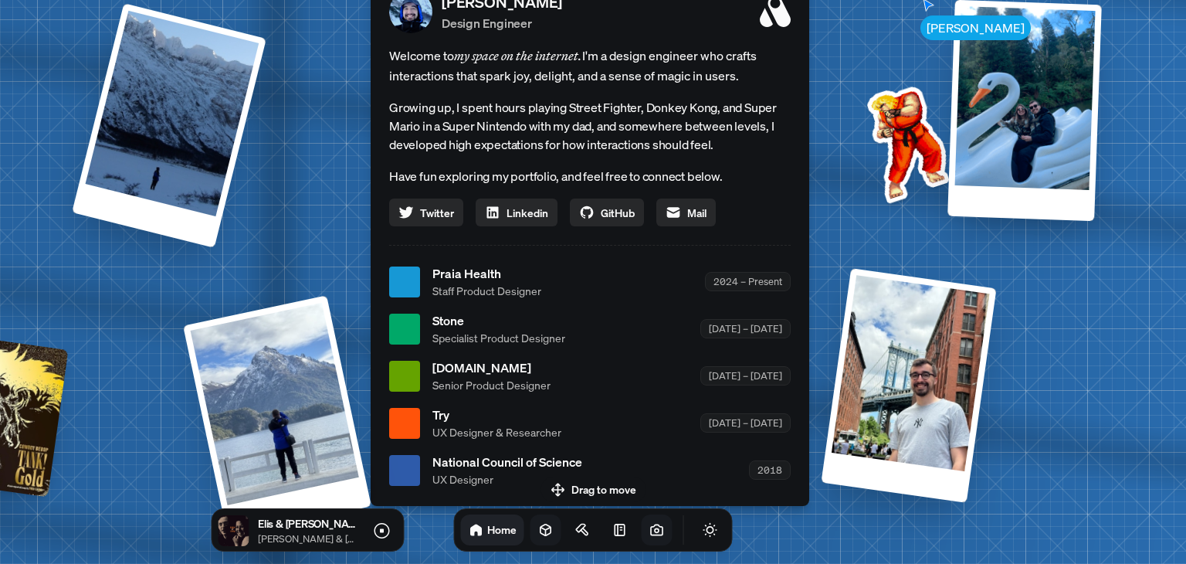
click at [0, 0] on button "Toggle Audio" at bounding box center [0, 0] width 0 height 0
click at [0, 0] on icon "Toggle Audio" at bounding box center [0, 0] width 0 height 0
click at [703, 532] on icon "Toggle Theme" at bounding box center [710, 529] width 15 height 15
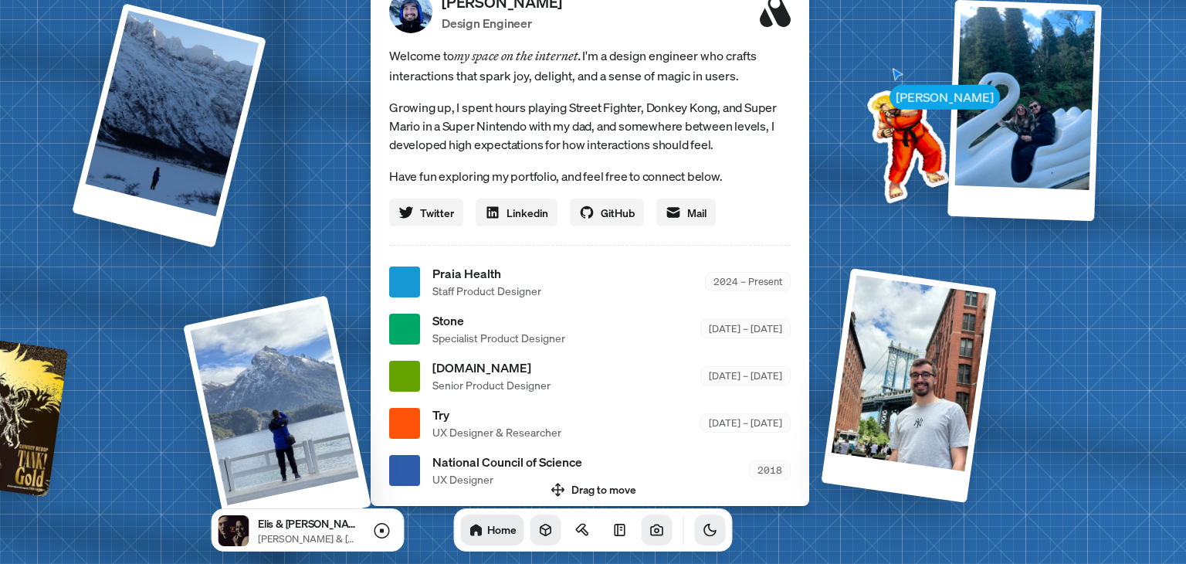
click at [703, 532] on icon "Toggle Theme" at bounding box center [710, 529] width 15 height 15
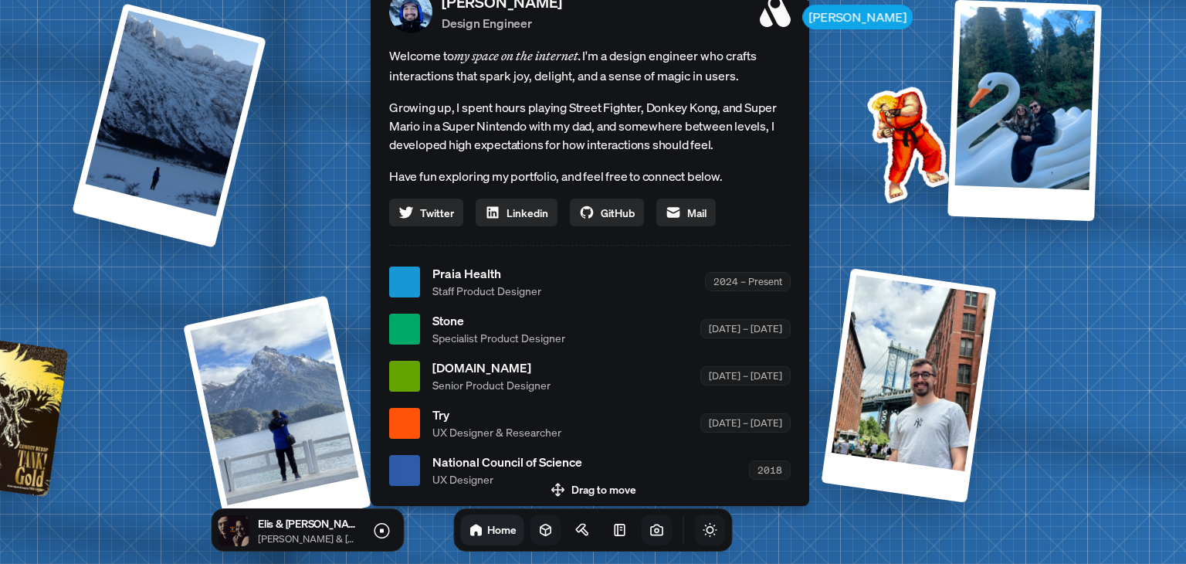
click at [703, 532] on icon "Toggle Theme" at bounding box center [710, 529] width 15 height 15
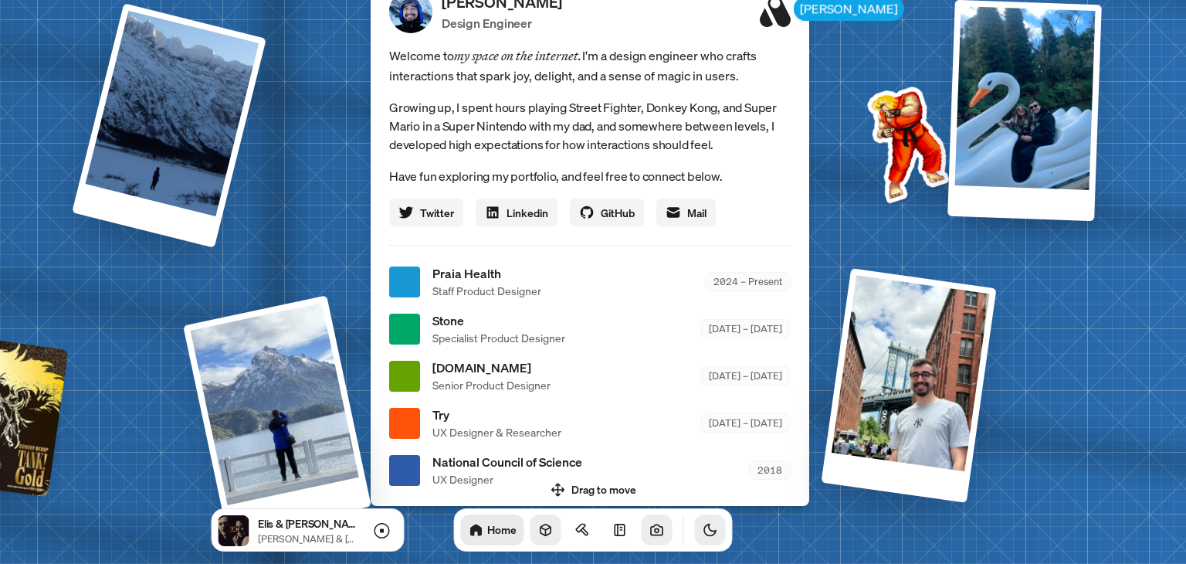
click at [703, 532] on icon "Toggle Theme" at bounding box center [710, 529] width 15 height 15
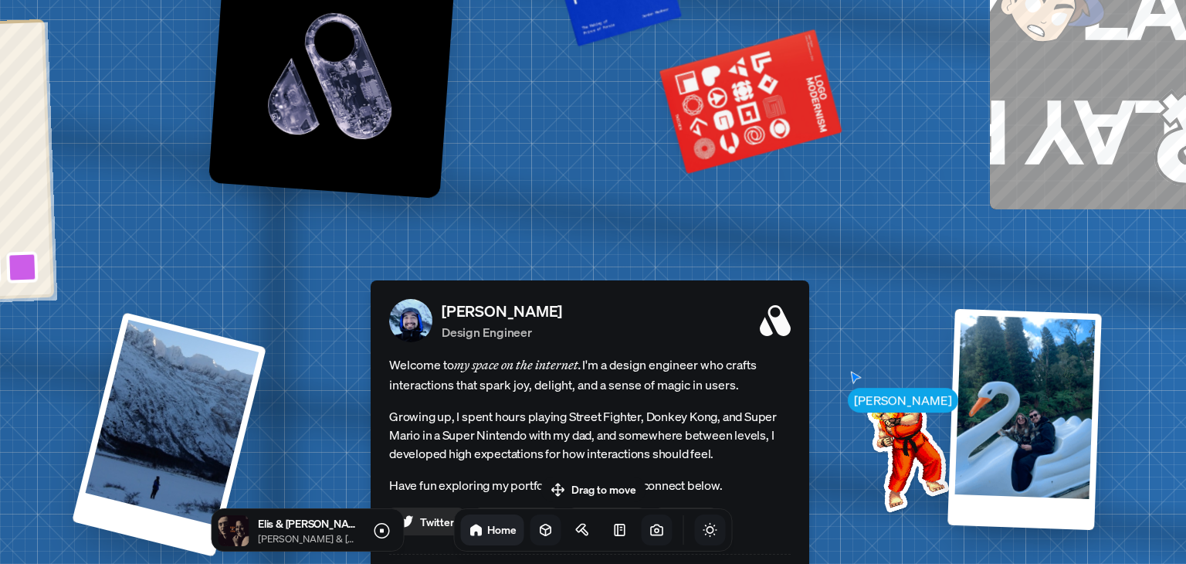
click at [579, 479] on div "Drag to move Elis & [PERSON_NAME] [PERSON_NAME] & [PERSON_NAME] Home" at bounding box center [594, 514] width 304 height 75
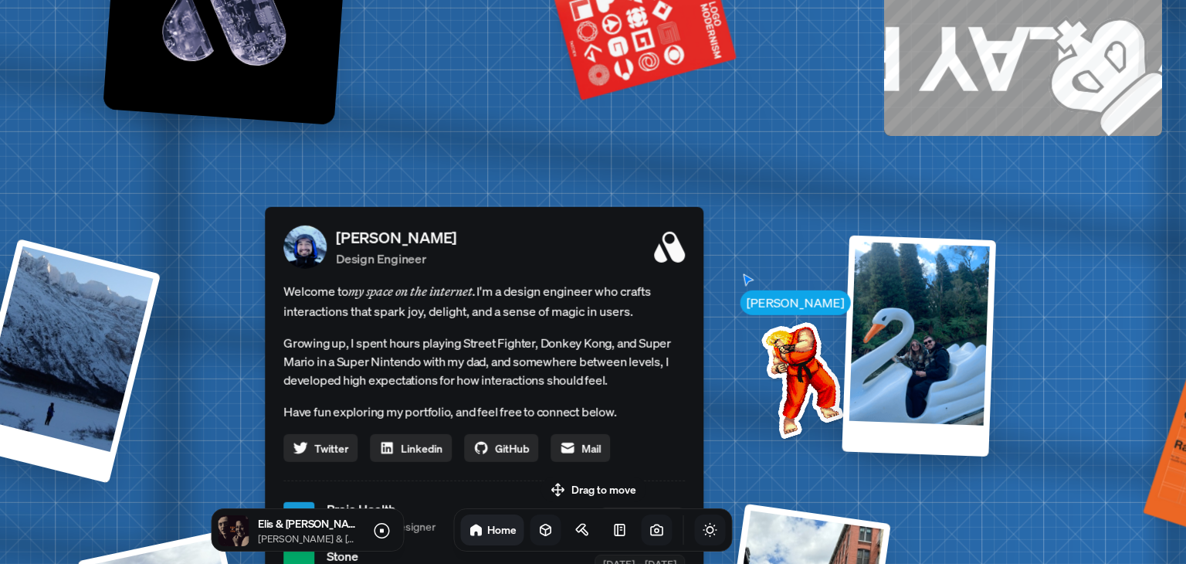
drag, startPoint x: 579, startPoint y: 225, endPoint x: 473, endPoint y: 160, distance: 124.1
click at [473, 160] on div "[PERSON_NAME] [PERSON_NAME] Design Engineer Welcome to my space on the internet…" at bounding box center [487, 518] width 2311 height 2024
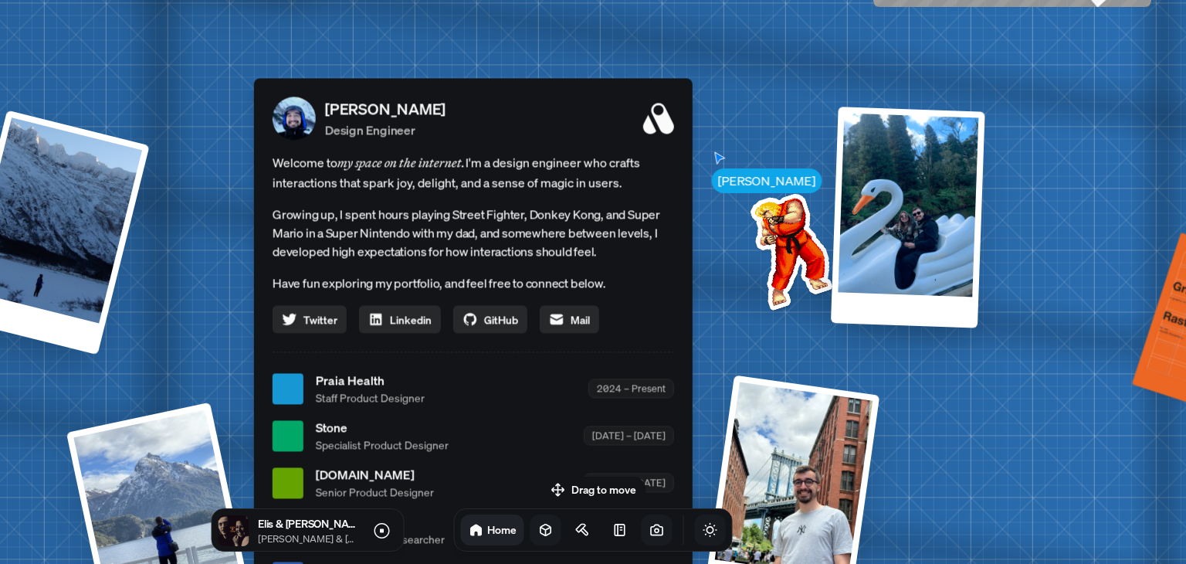
drag, startPoint x: 507, startPoint y: 266, endPoint x: 488, endPoint y: 143, distance: 125.0
click at [488, 139] on div "[PERSON_NAME] Design Engineer" at bounding box center [499, 118] width 349 height 42
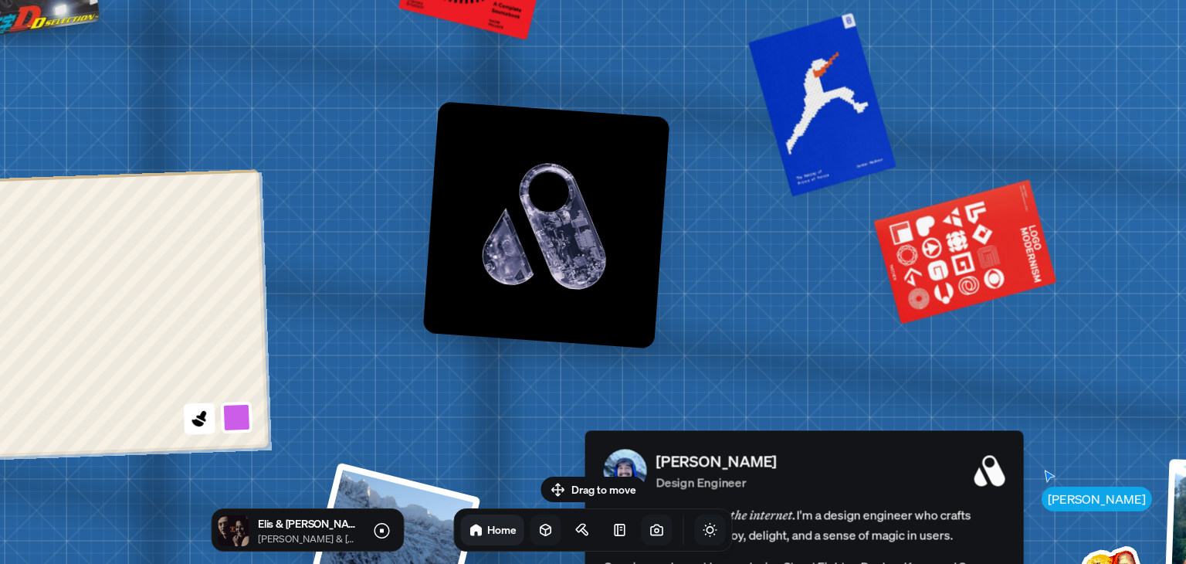
drag, startPoint x: 510, startPoint y: 212, endPoint x: 864, endPoint y: 528, distance: 474.9
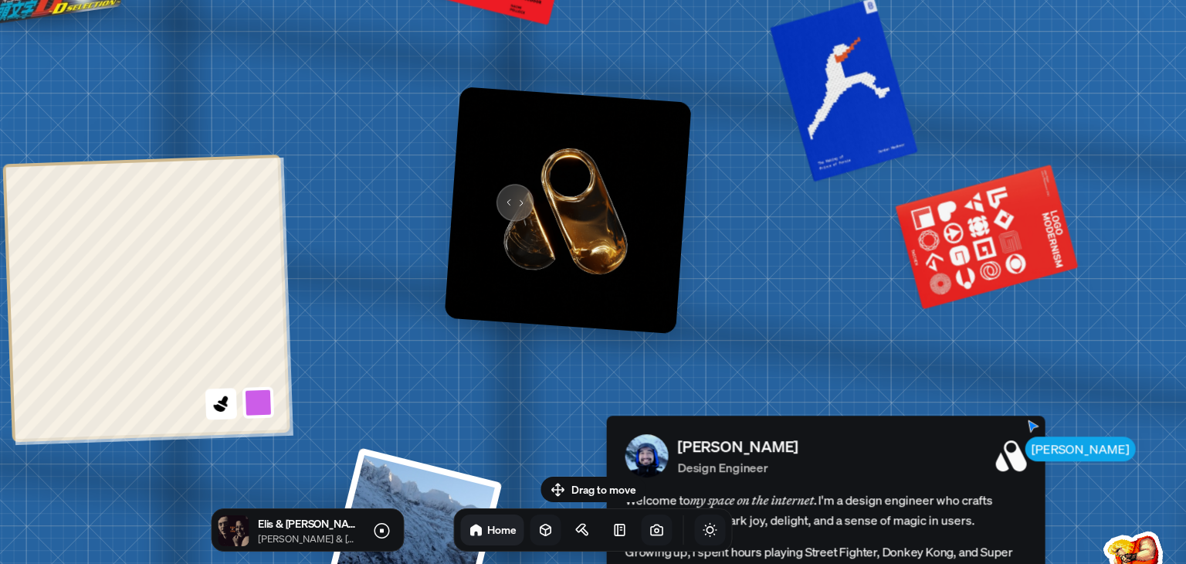
click at [513, 199] on img at bounding box center [568, 210] width 247 height 247
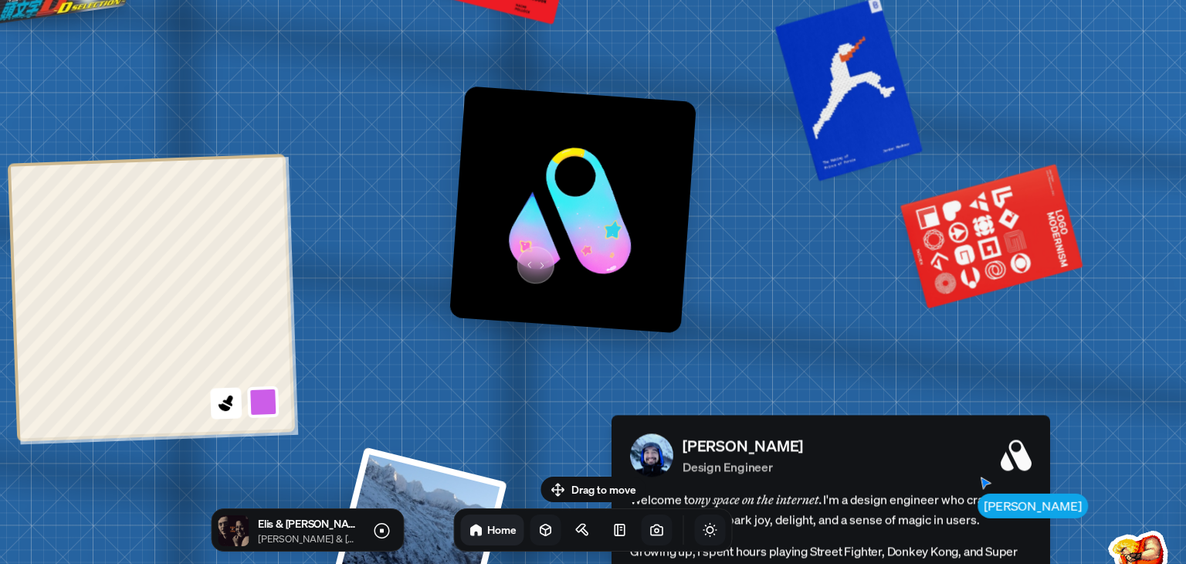
click at [613, 229] on img at bounding box center [573, 209] width 247 height 247
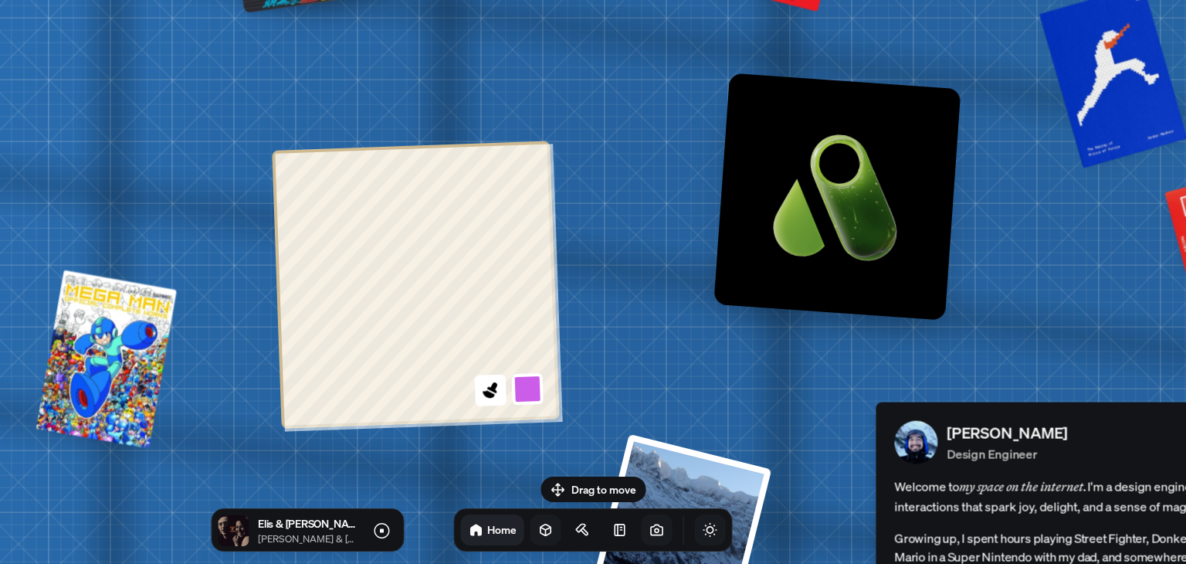
drag, startPoint x: 348, startPoint y: 366, endPoint x: 616, endPoint y: 353, distance: 269.1
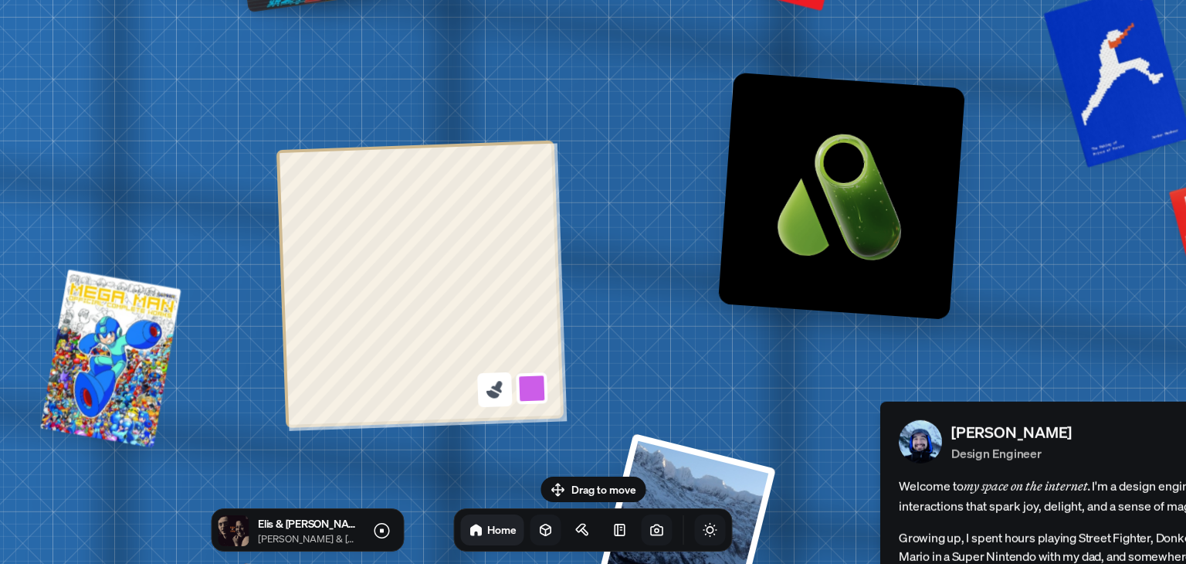
click at [503, 387] on icon at bounding box center [494, 389] width 21 height 21
click at [530, 389] on button at bounding box center [532, 389] width 36 height 36
